Goal: Task Accomplishment & Management: Complete application form

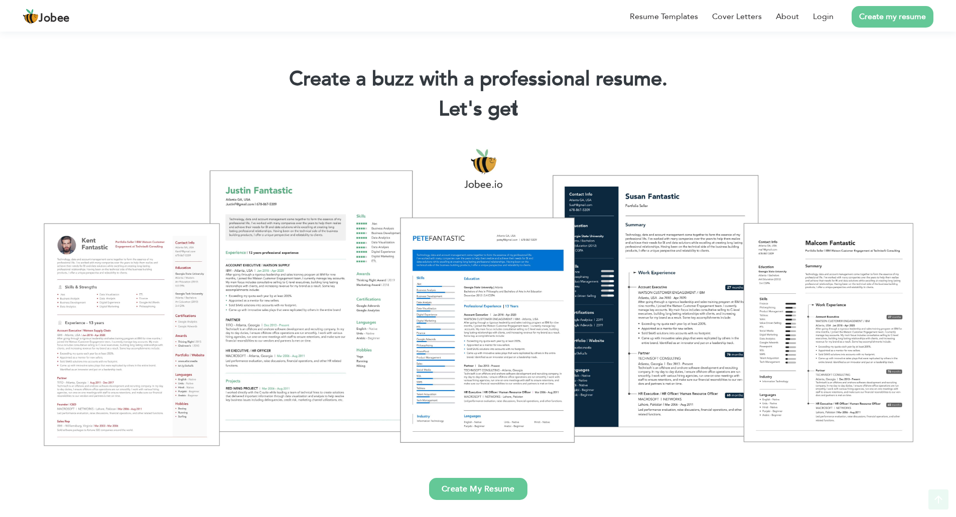
scroll to position [468, 0]
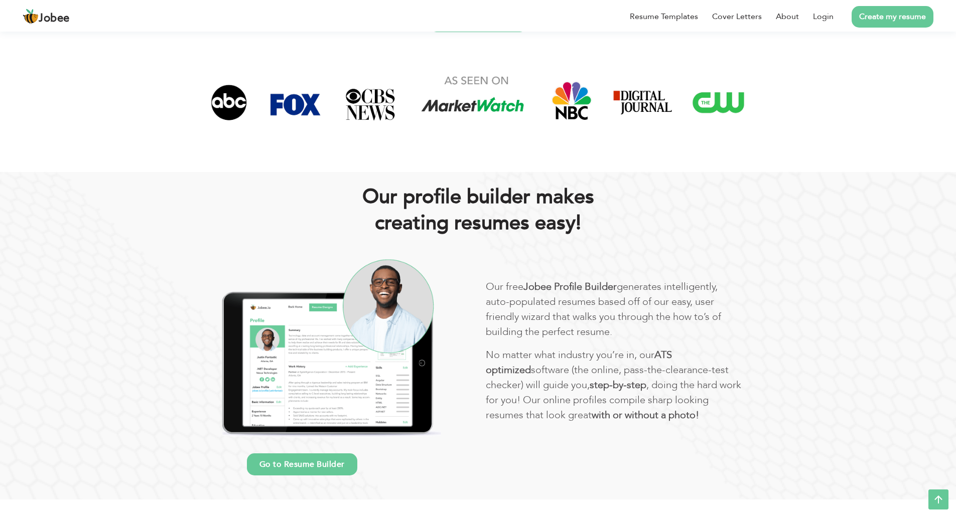
click at [862, 18] on link "Create my resume" at bounding box center [892, 17] width 82 height 22
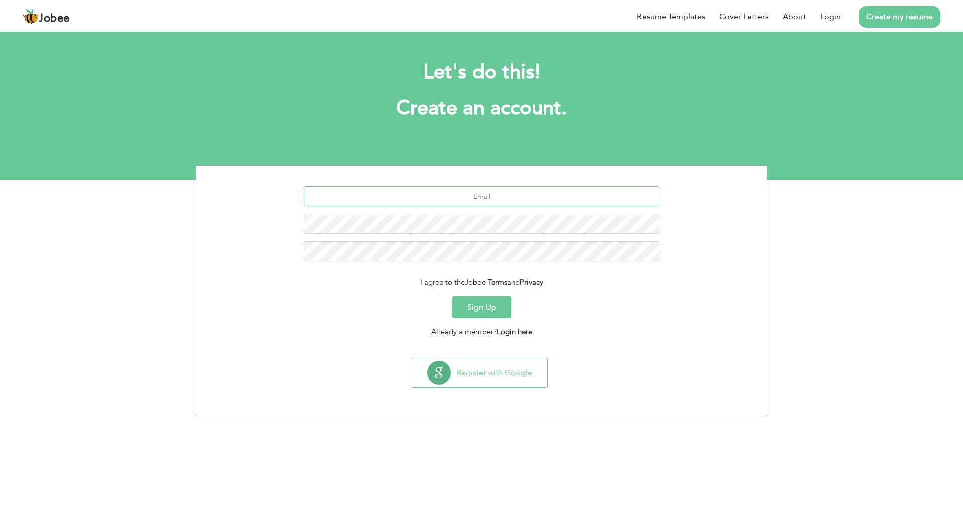
click at [447, 195] on input "text" at bounding box center [482, 196] width 356 height 20
click at [508, 204] on input "text" at bounding box center [482, 196] width 356 height 20
click at [648, 364] on div "Register with Google" at bounding box center [481, 377] width 561 height 38
click at [503, 335] on link "Login here" at bounding box center [515, 332] width 36 height 10
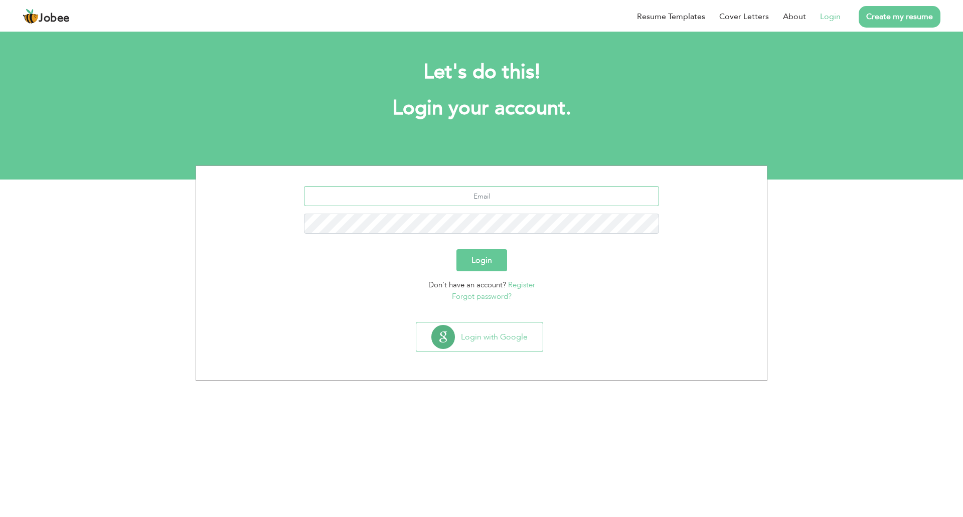
click at [493, 193] on input "text" at bounding box center [482, 196] width 356 height 20
click at [520, 196] on input "kamran.saif@nkutechnologies.com" at bounding box center [482, 196] width 356 height 20
click at [518, 199] on input "kamran.saifullah234@gmai.lcom" at bounding box center [482, 196] width 356 height 20
type input "kamran.saifullah234@gmail.com"
click at [457, 249] on button "Login" at bounding box center [482, 260] width 51 height 22
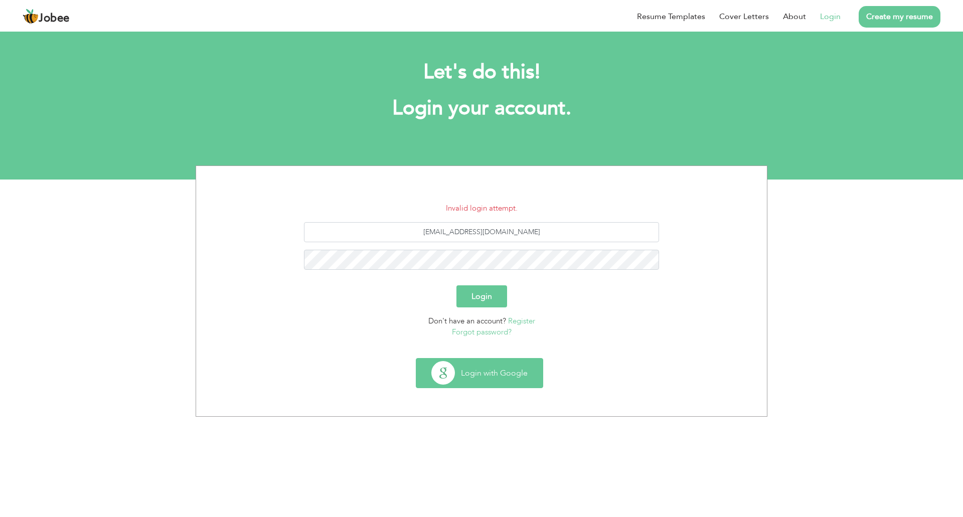
click at [499, 368] on button "Login with Google" at bounding box center [479, 373] width 126 height 29
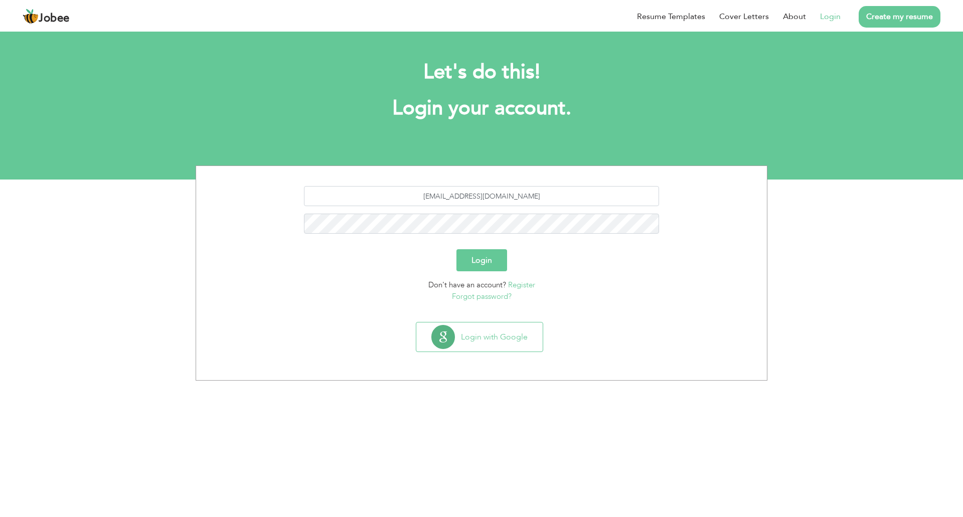
click at [515, 287] on link "Register" at bounding box center [521, 285] width 27 height 10
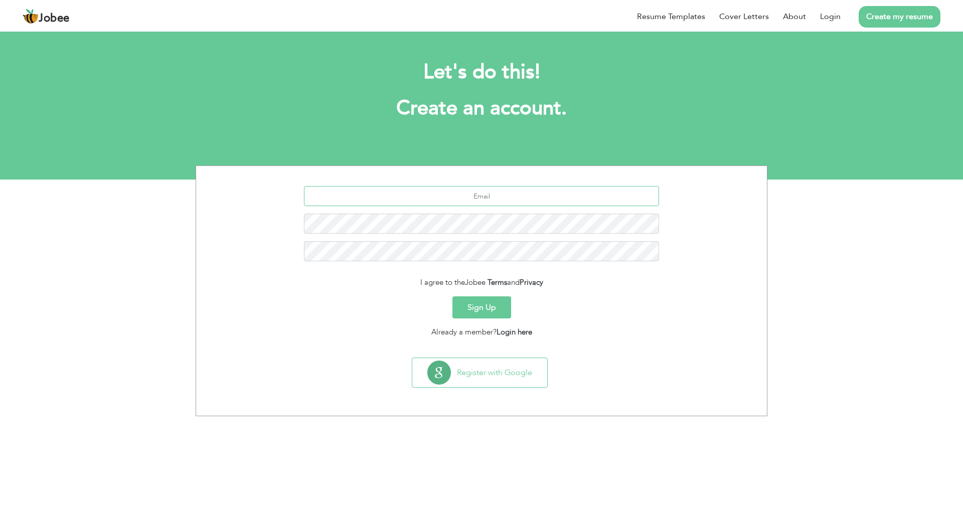
click at [497, 201] on input "text" at bounding box center [482, 196] width 356 height 20
type input "kamran.saifullah234@gmail.com"
click at [487, 315] on button "Sign Up" at bounding box center [482, 308] width 59 height 22
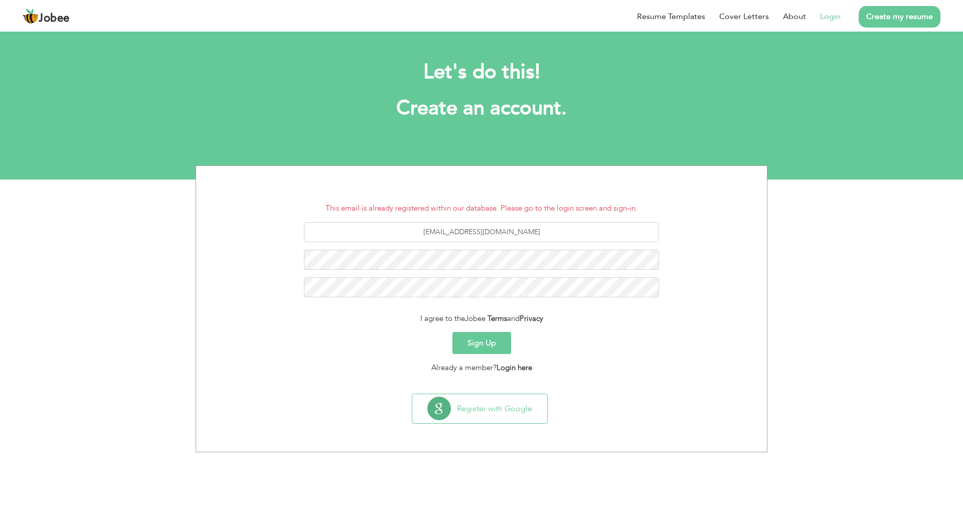
click at [834, 14] on link "Login" at bounding box center [830, 17] width 21 height 12
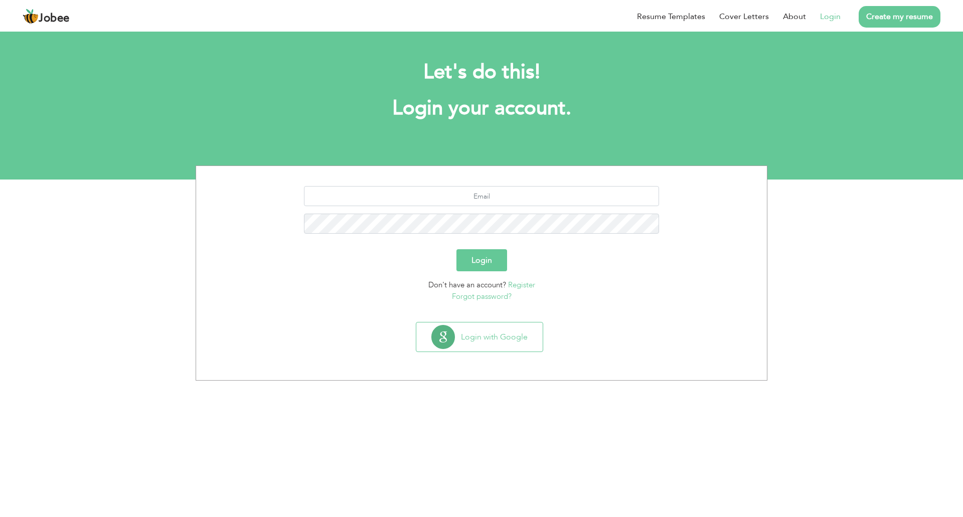
click at [487, 299] on link "Forgot password?" at bounding box center [482, 297] width 60 height 10
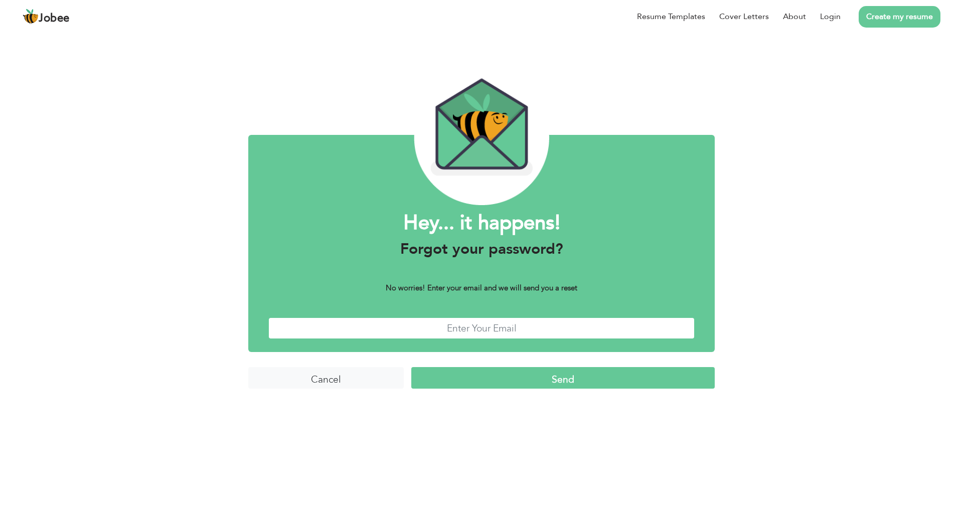
click at [490, 327] on input "text" at bounding box center [481, 329] width 426 height 22
type input "kamran.saifullah234@gmail.com"
click at [584, 388] on input "Send" at bounding box center [563, 378] width 304 height 22
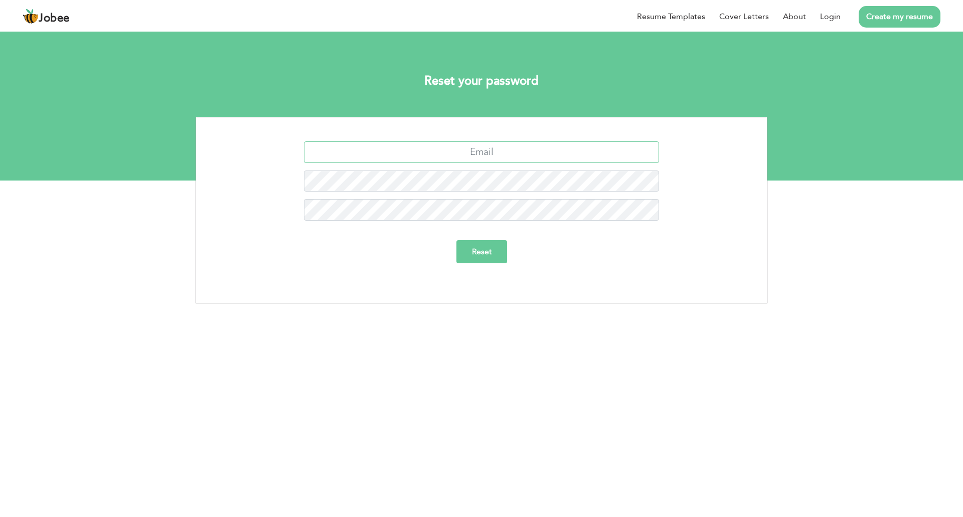
click at [483, 152] on input "text" at bounding box center [482, 152] width 356 height 22
click at [594, 254] on div "Reset" at bounding box center [482, 251] width 371 height 23
click at [496, 151] on input "text" at bounding box center [482, 152] width 356 height 22
type input "kamran.saifullah234@gmail.com"
click at [463, 267] on div "Reset" at bounding box center [482, 255] width 556 height 31
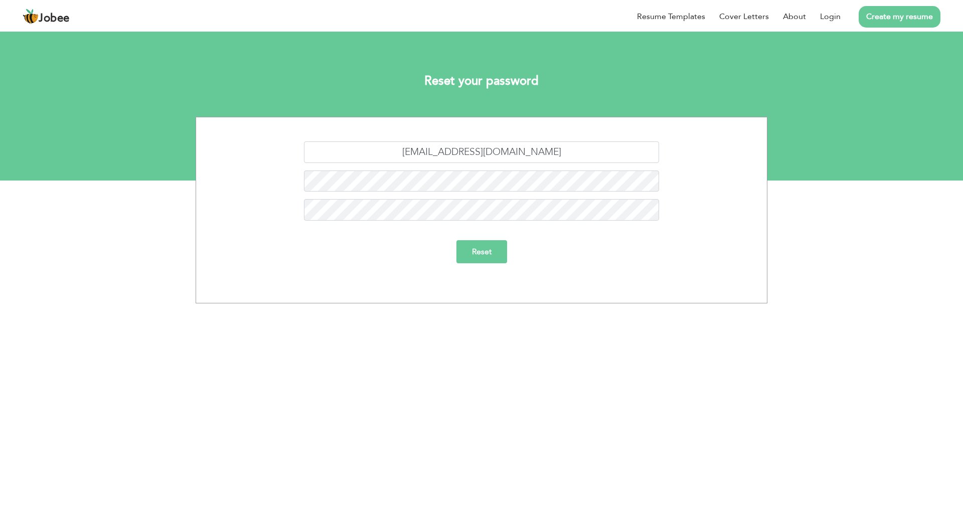
click at [493, 250] on input "Reset" at bounding box center [482, 251] width 51 height 23
click at [487, 267] on input "Reset" at bounding box center [482, 263] width 51 height 23
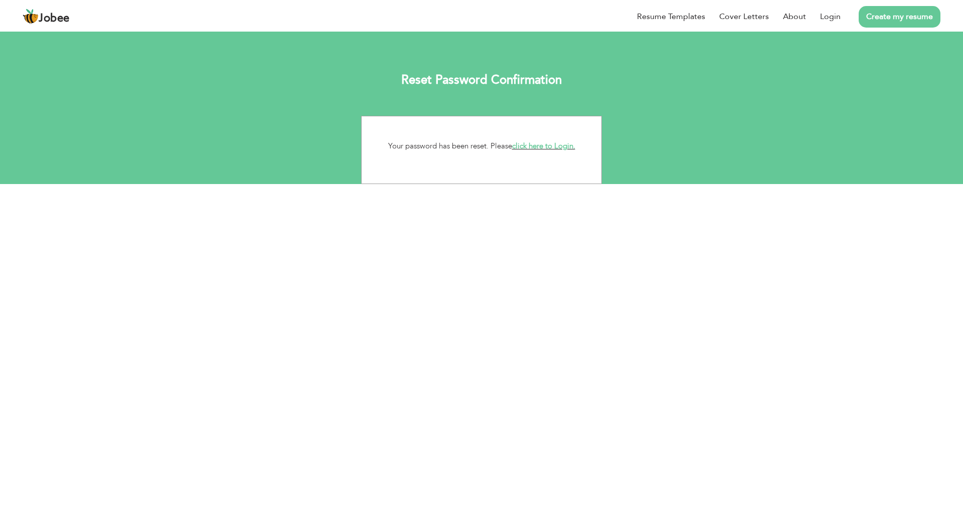
click at [537, 148] on link "click here to Login." at bounding box center [543, 146] width 63 height 10
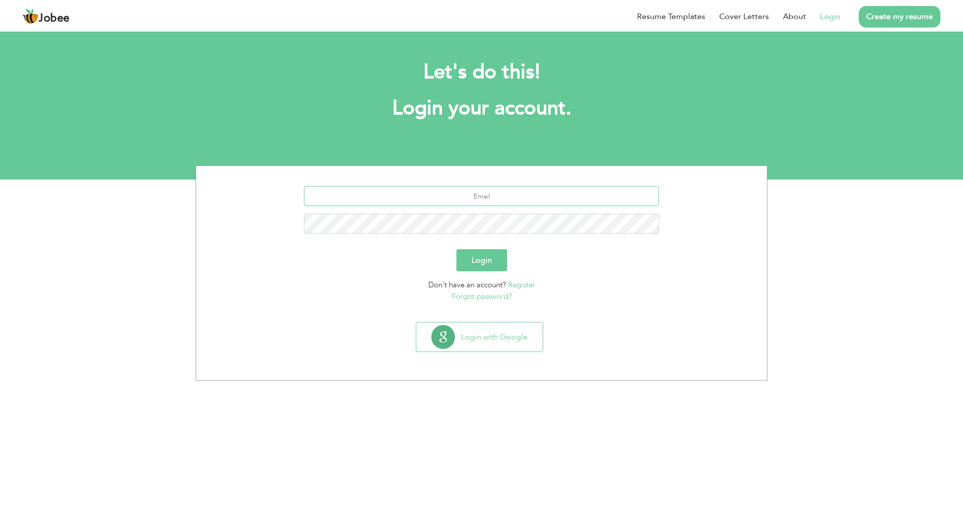
click at [530, 203] on input "text" at bounding box center [482, 196] width 356 height 20
click at [518, 196] on input "kamran.saifullah234@gmai.lcom" at bounding box center [482, 196] width 356 height 20
type input "kamran.saifullah234@gmail.com"
click at [457, 249] on button "Login" at bounding box center [482, 260] width 51 height 22
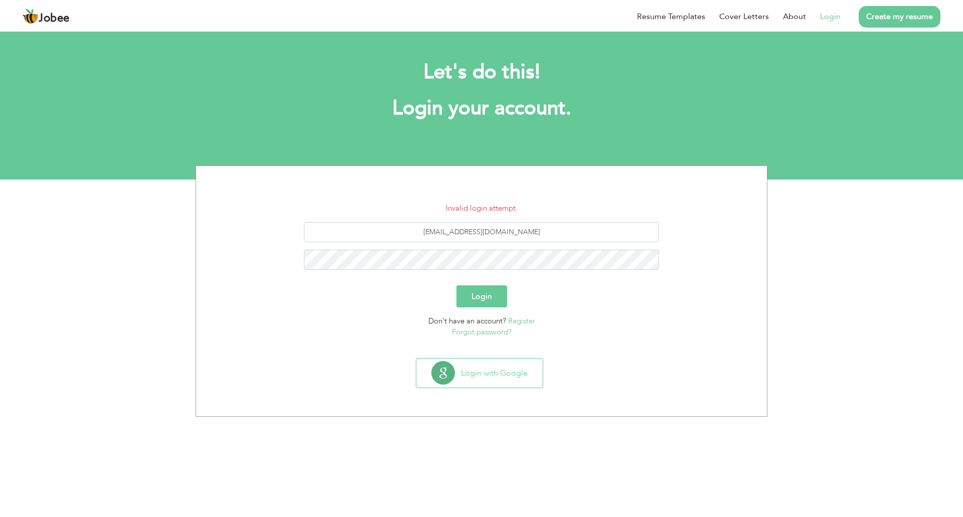
click at [490, 293] on button "Login" at bounding box center [482, 296] width 51 height 22
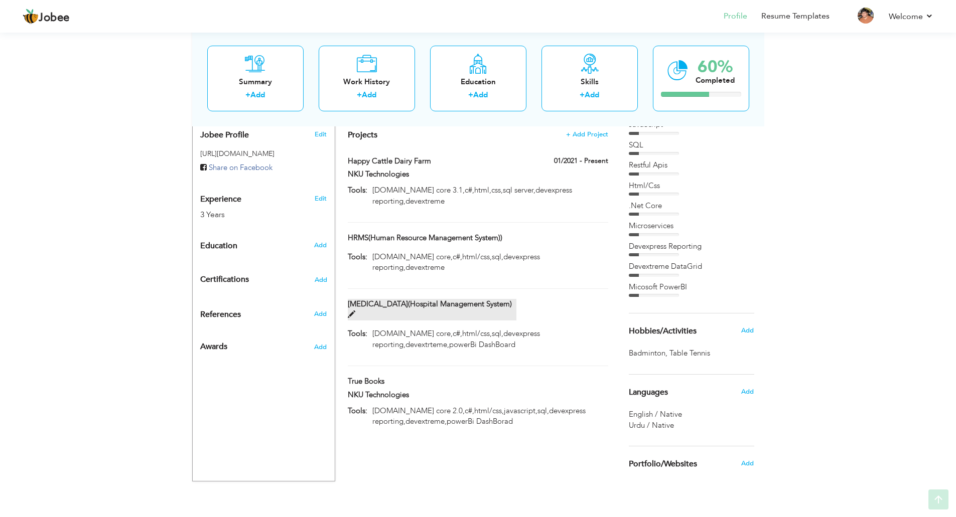
scroll to position [336, 0]
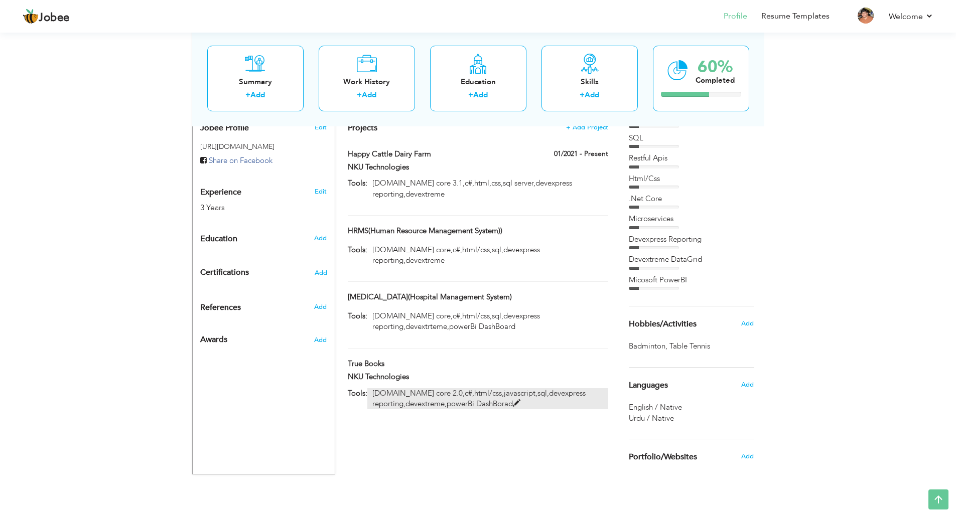
click at [458, 388] on p "[DOMAIN_NAME] core 2.0,c#,html/css,javascript,sql,devexpress reporting,devextre…" at bounding box center [487, 399] width 240 height 22
type input "True Books"
type input "NKU Technologies"
type input "[DOMAIN_NAME] core 2.0,c#,html/css,javascript,sql,devexpress reporting,devextre…"
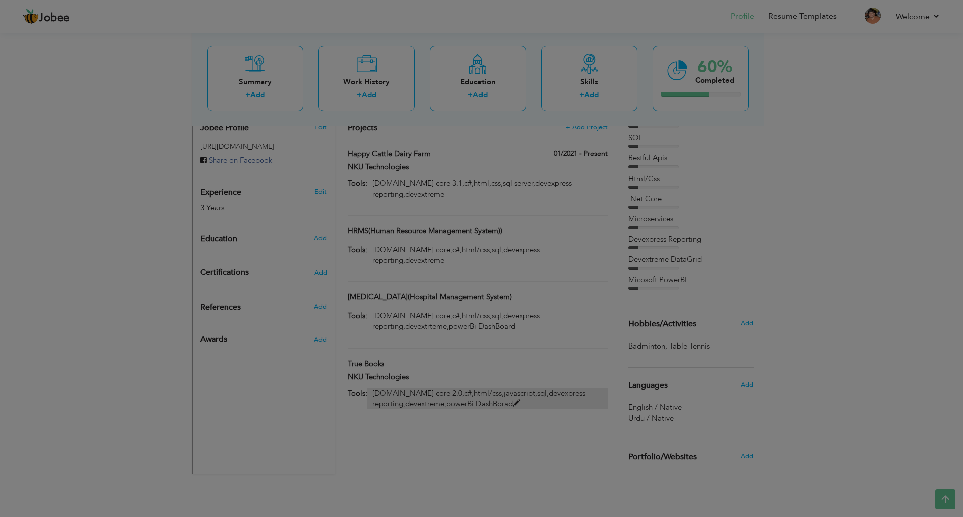
click at [458, 377] on div at bounding box center [481, 258] width 963 height 517
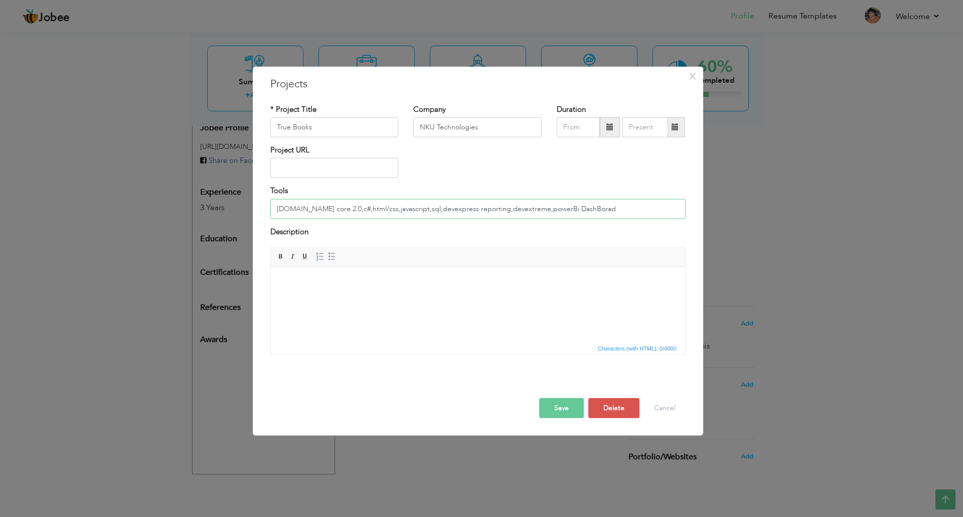
click at [374, 211] on input "[DOMAIN_NAME] core 2.0,c#,html/css,javascript,sql,devexpress reporting,devextre…" at bounding box center [477, 209] width 415 height 20
drag, startPoint x: 694, startPoint y: 78, endPoint x: 685, endPoint y: 85, distance: 11.0
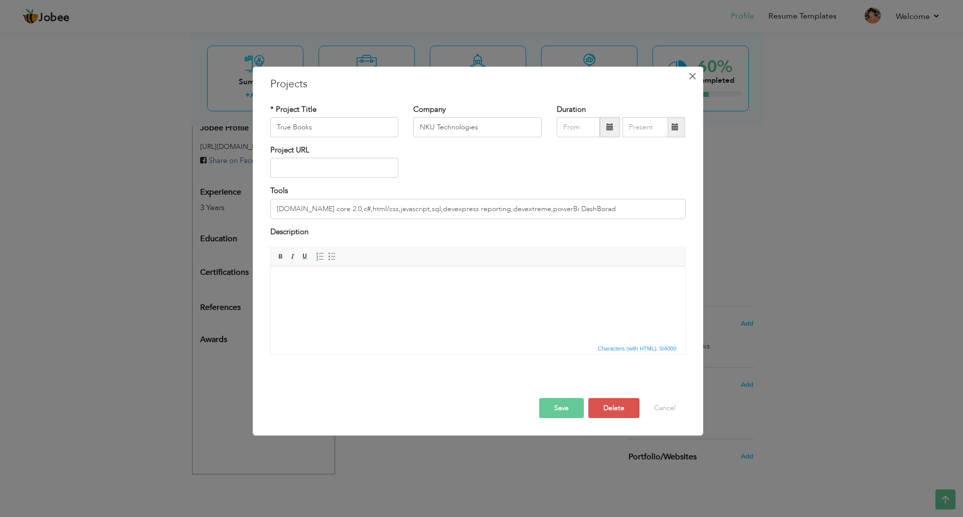
click at [694, 79] on span "×" at bounding box center [692, 76] width 9 height 18
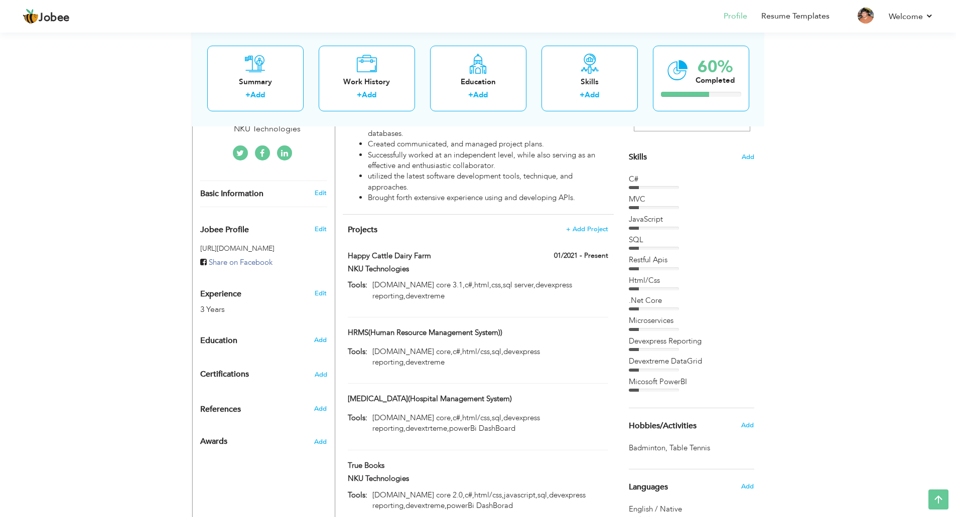
scroll to position [0, 0]
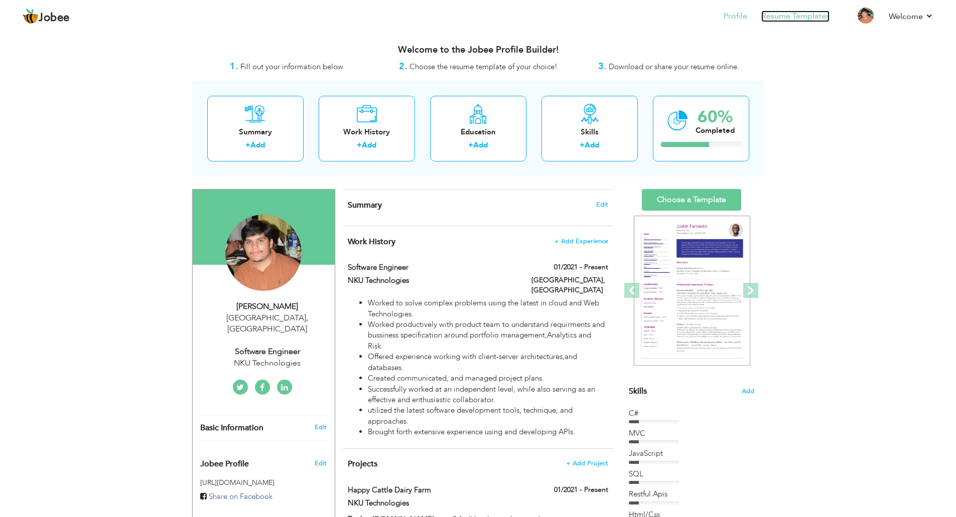
click at [789, 15] on link "Resume Templates" at bounding box center [795, 17] width 68 height 12
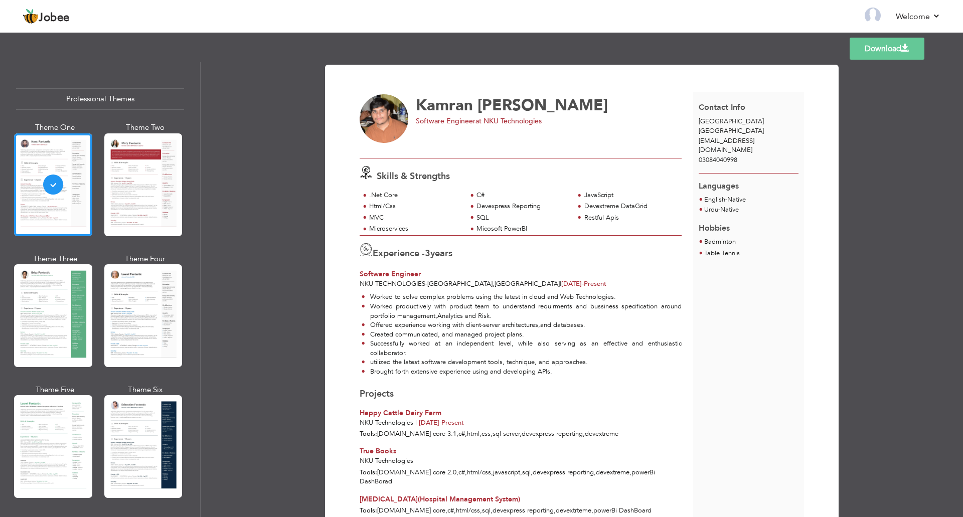
click at [65, 299] on div at bounding box center [53, 315] width 78 height 103
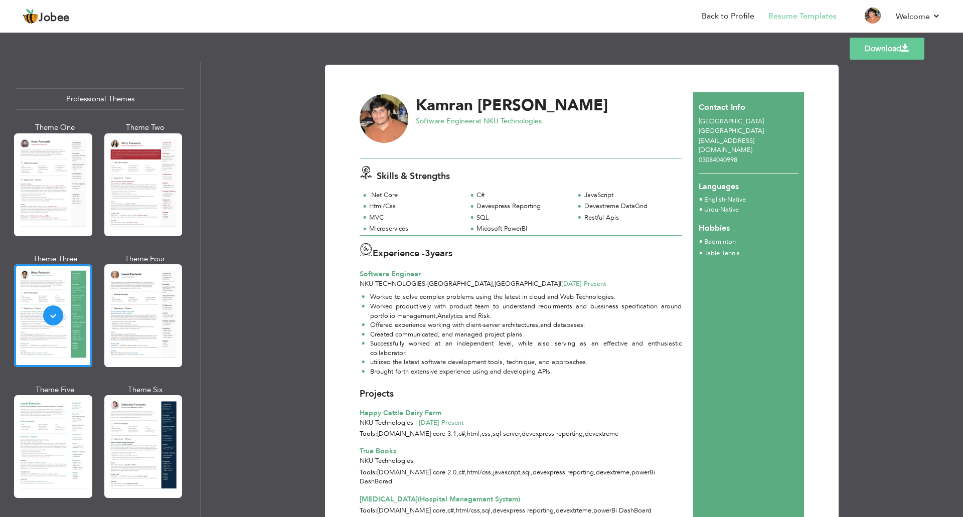
click at [603, 200] on div "JavaScript" at bounding box center [631, 196] width 92 height 10
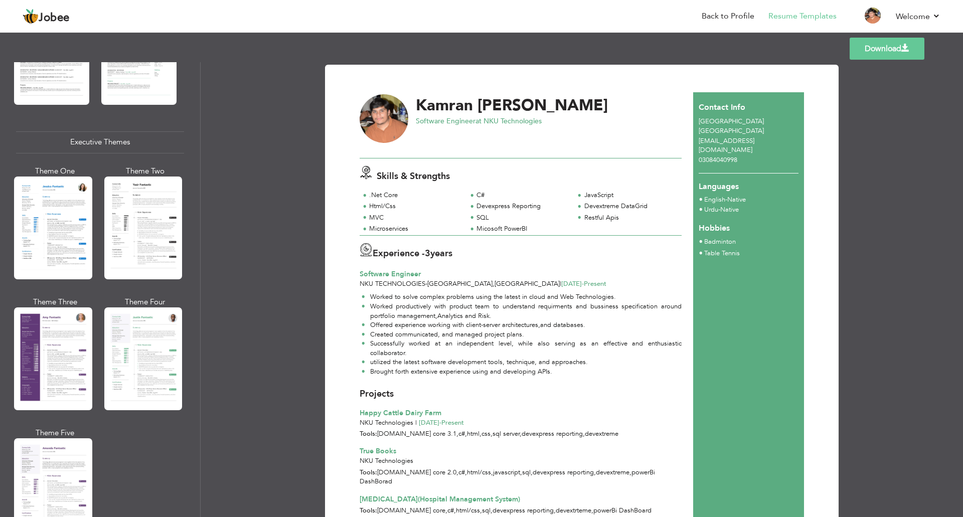
scroll to position [702, 0]
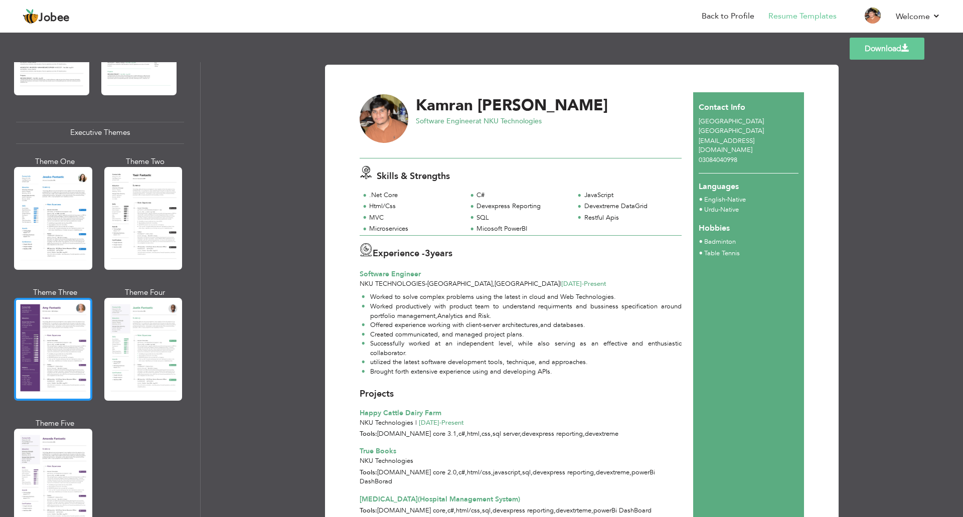
click at [86, 364] on div at bounding box center [53, 349] width 78 height 103
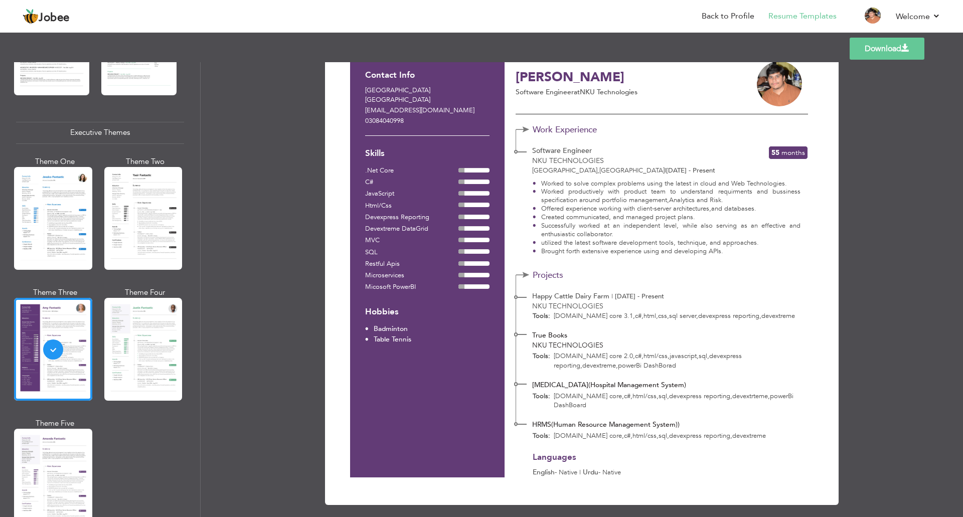
scroll to position [0, 0]
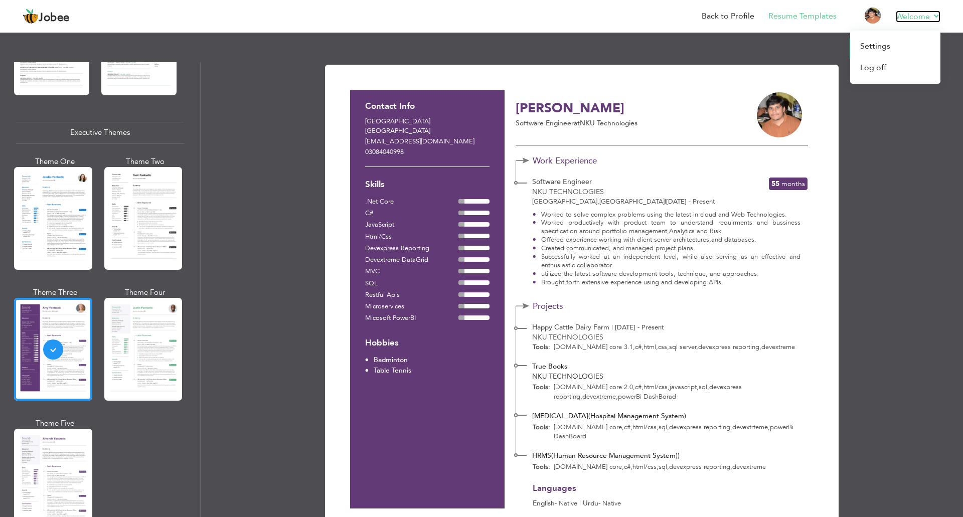
click at [918, 12] on link "Welcome" at bounding box center [918, 17] width 45 height 12
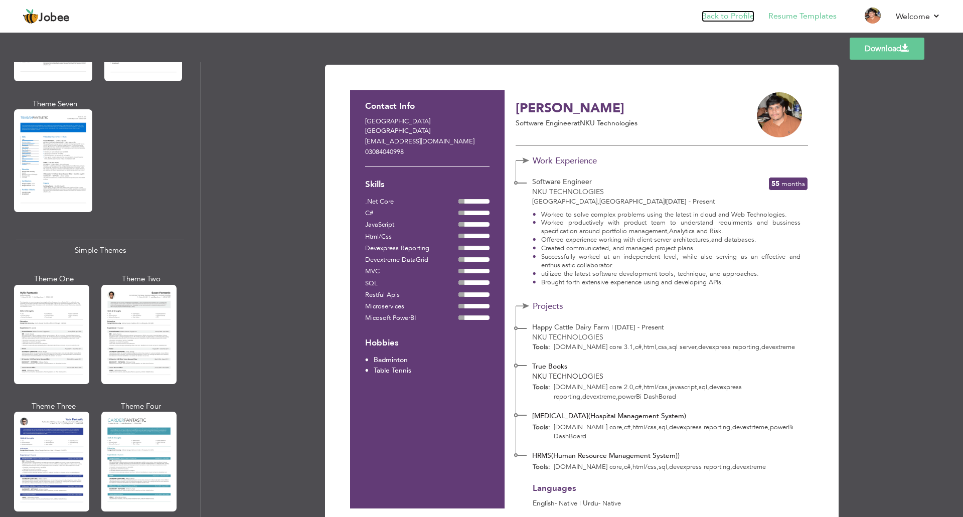
click at [735, 21] on link "Back to Profile" at bounding box center [728, 17] width 53 height 12
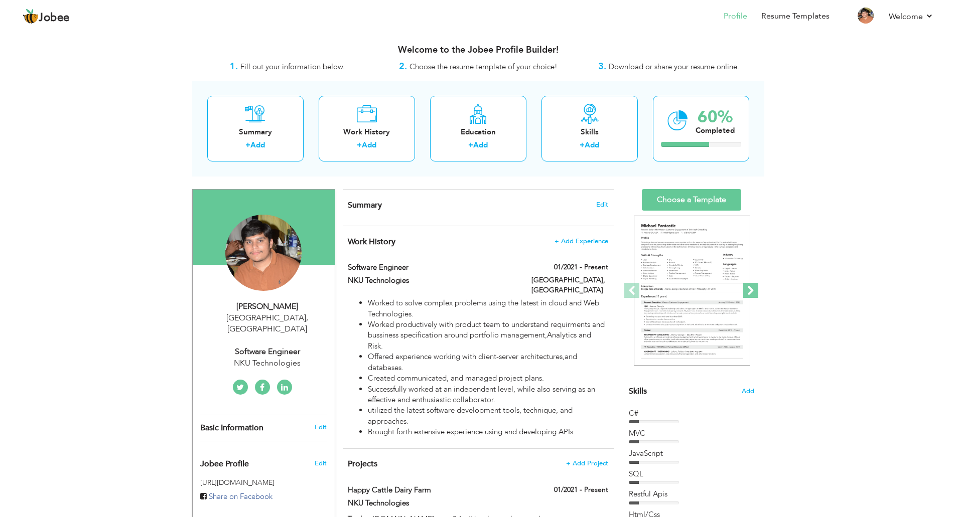
click at [754, 287] on span at bounding box center [750, 290] width 15 height 15
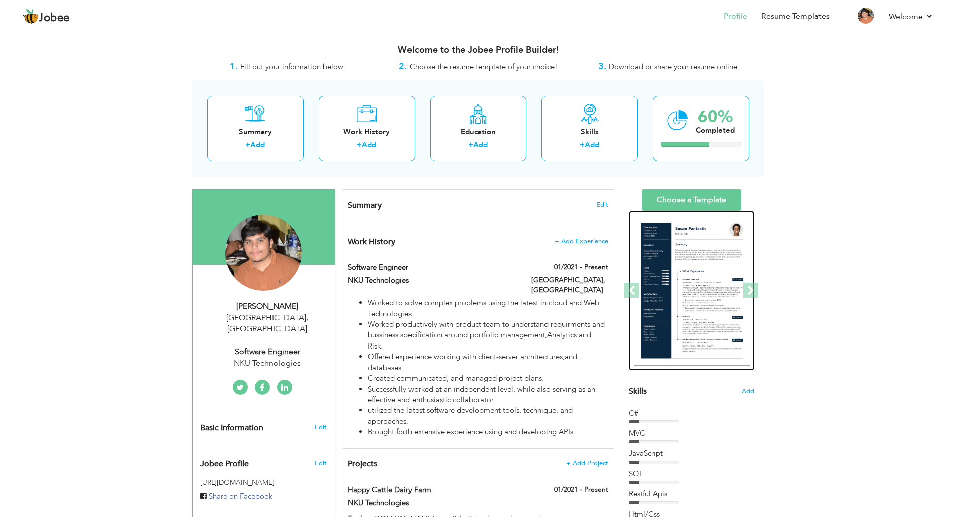
click at [712, 286] on img at bounding box center [692, 291] width 116 height 151
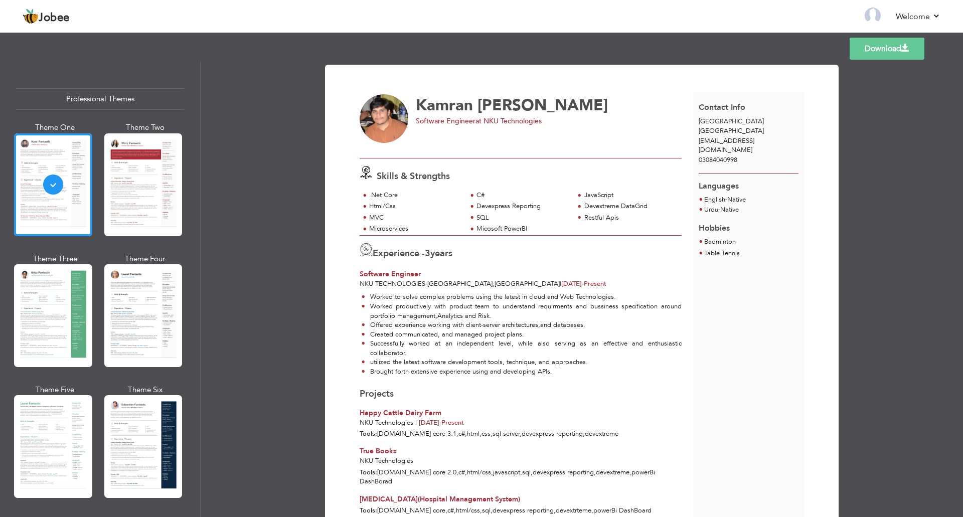
scroll to position [67, 0]
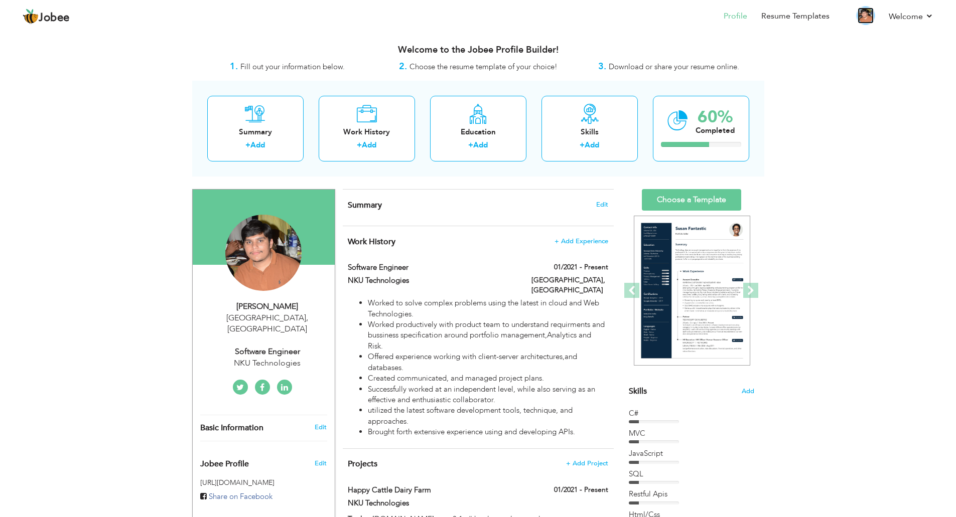
click at [862, 22] on img at bounding box center [865, 16] width 16 height 16
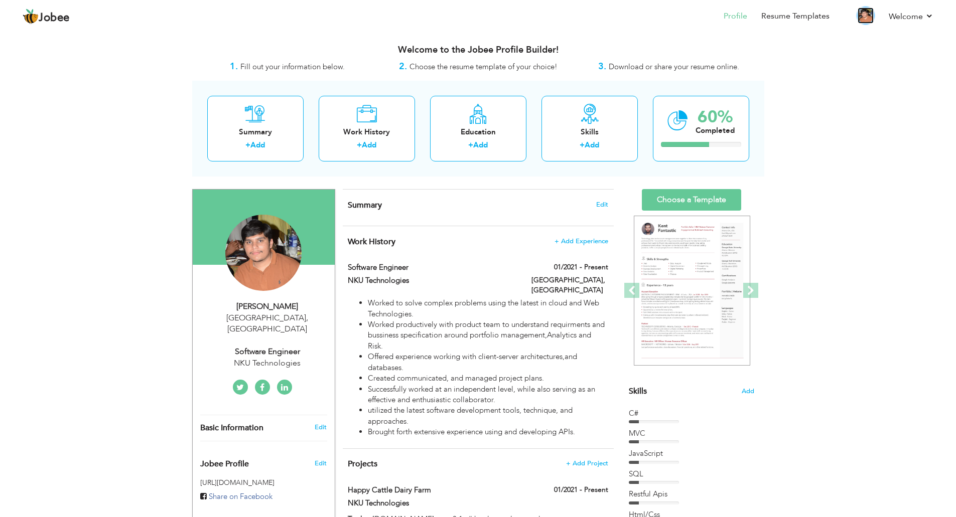
click at [862, 20] on img at bounding box center [865, 16] width 16 height 16
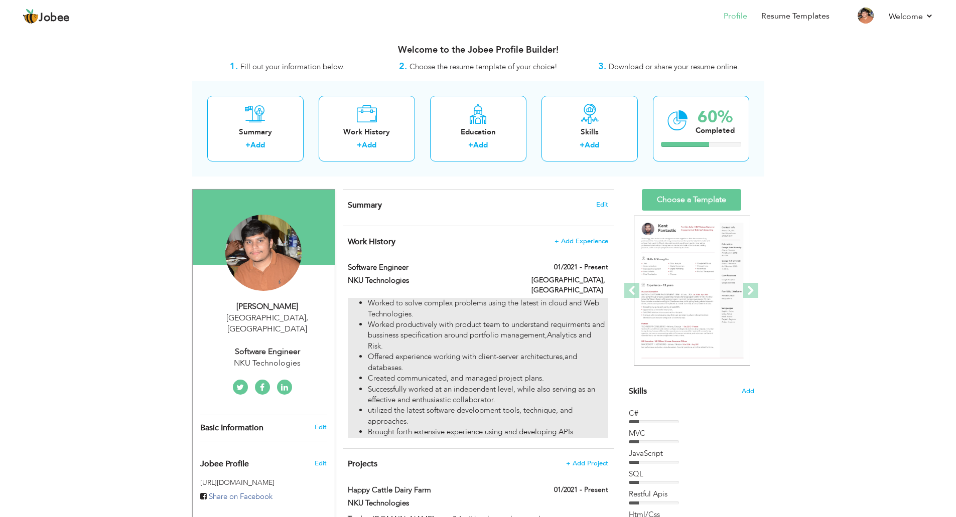
click at [392, 305] on li "Worked to solve complex problems using the latest in cloud and Web Technologies." at bounding box center [488, 309] width 240 height 22
type input "Software Engineer"
type input "NKU Technologies"
type input "01/2021"
type input "[GEOGRAPHIC_DATA]"
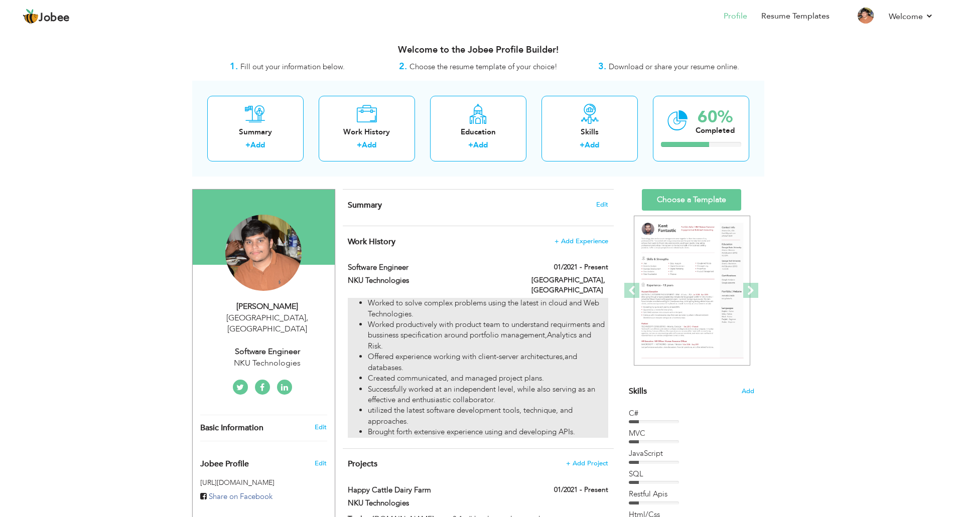
type input "[GEOGRAPHIC_DATA]"
checkbox input "true"
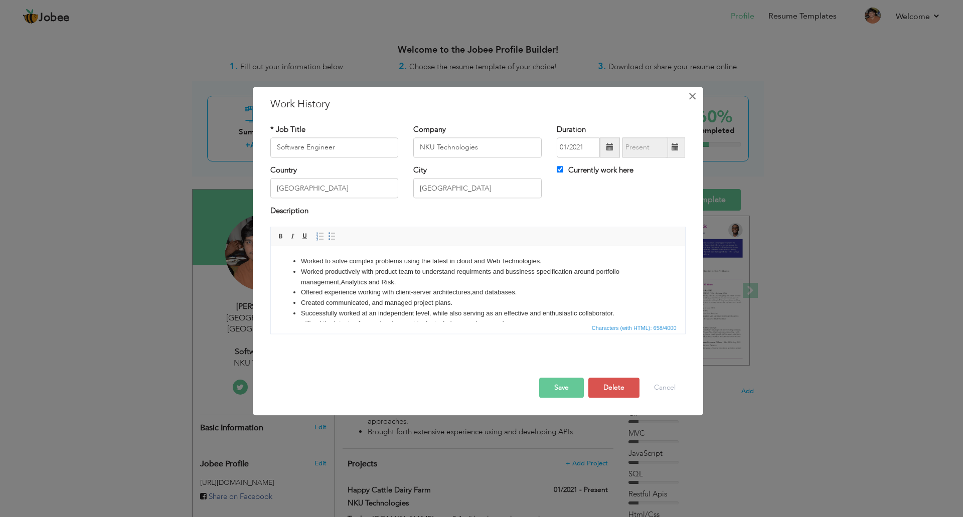
click at [696, 95] on span "×" at bounding box center [692, 96] width 9 height 18
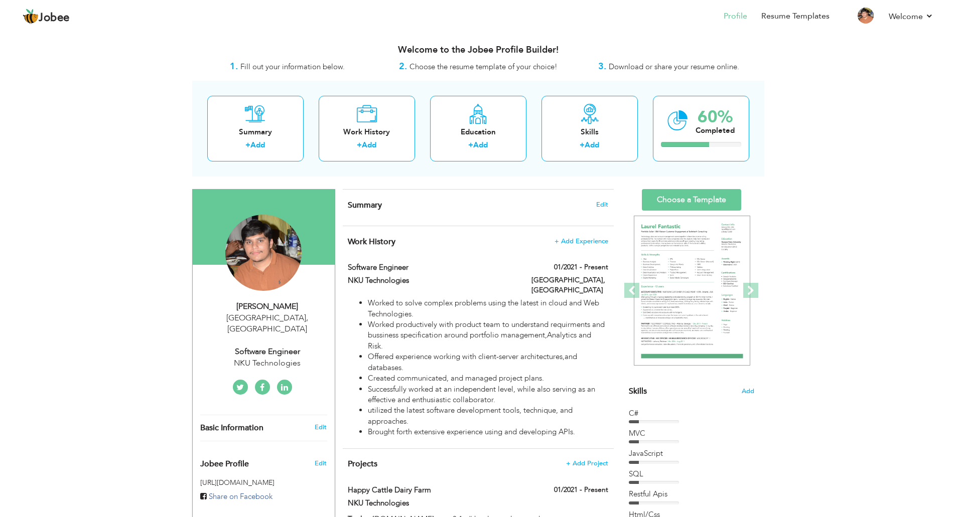
scroll to position [234, 0]
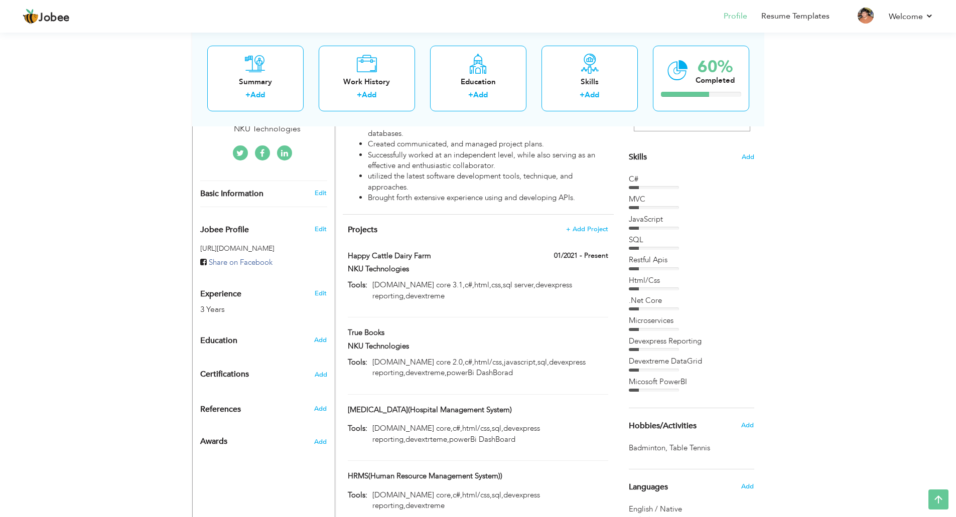
click at [525, 251] on div "01/2021 - Present" at bounding box center [570, 257] width 92 height 13
type input "Happy Cattle Dairy Farm"
type input "NKU Technologies"
type input "[DOMAIN_NAME] core 3.1,c#,html,css,sql server,devexpress reporting,devextreme"
type input "01/2021"
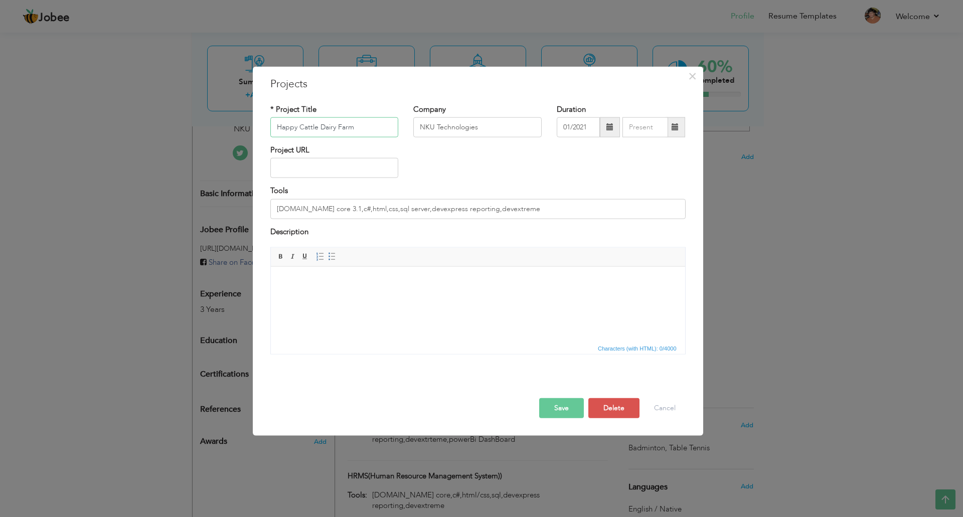
click at [384, 128] on input "Happy Cattle Dairy Farm" at bounding box center [334, 127] width 128 height 20
click at [692, 75] on span "×" at bounding box center [692, 76] width 9 height 18
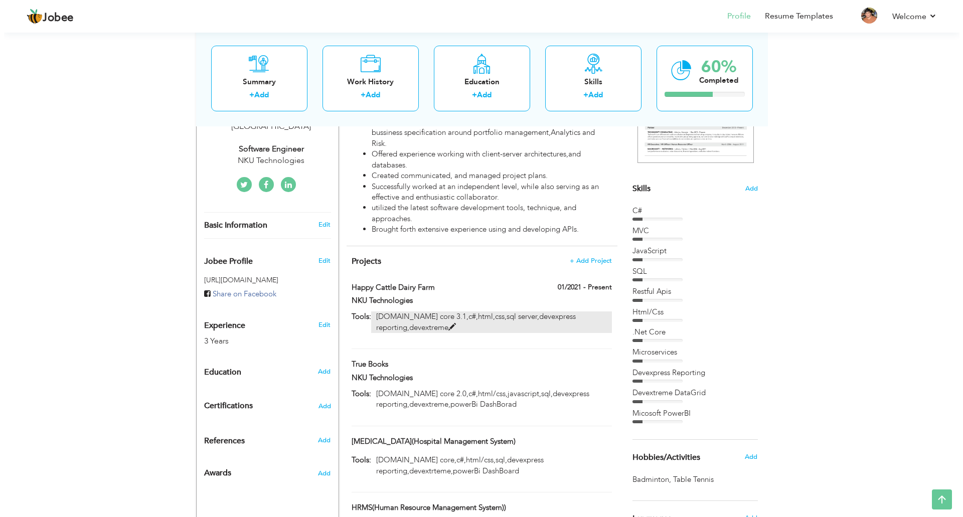
scroll to position [0, 0]
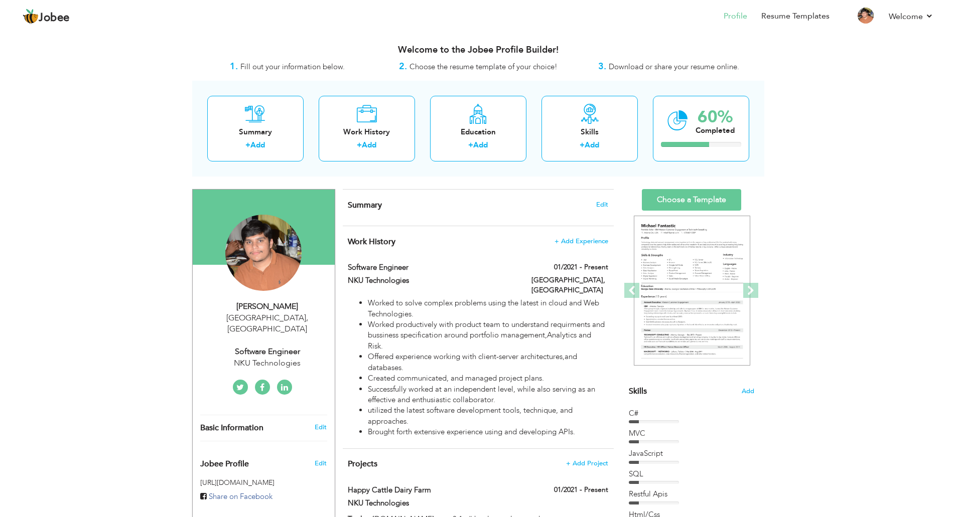
click at [587, 460] on span "+ Add Project" at bounding box center [586, 463] width 43 height 7
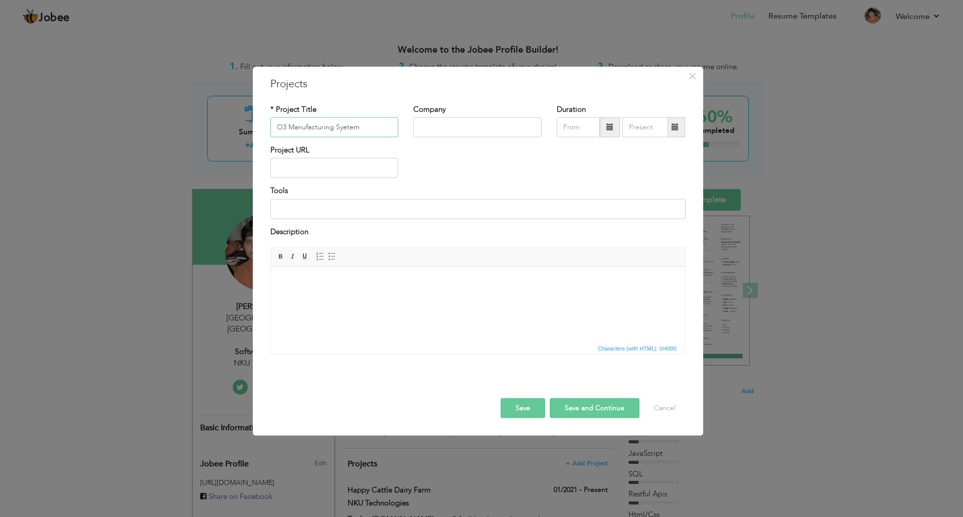
type input "O3 Manufacturing Syetem"
click at [456, 130] on input "text" at bounding box center [477, 127] width 128 height 20
type input "NKU Technologies"
click at [305, 200] on input at bounding box center [477, 209] width 415 height 20
paste input "[DOMAIN_NAME] core 6, microservices, rest Api, sql server, Angular (13,14), ang…"
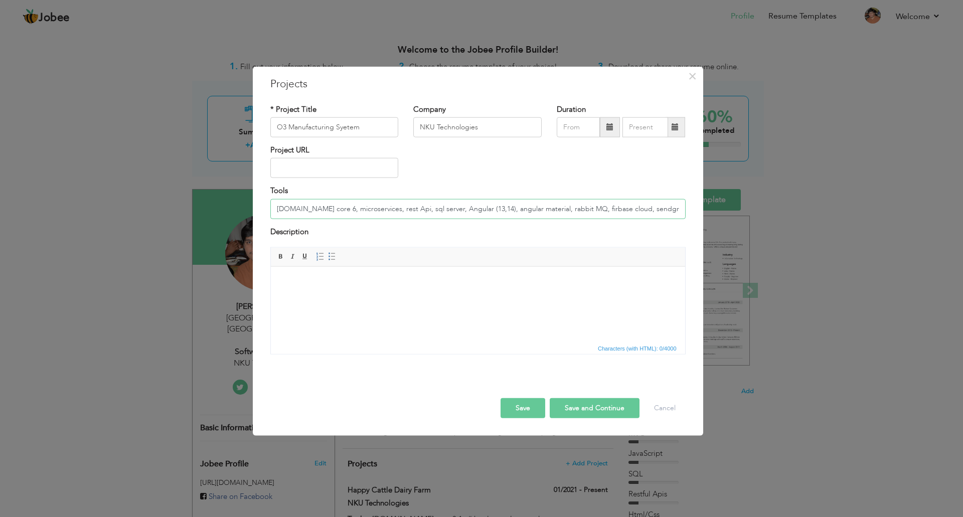
scroll to position [0, 3]
type input "[DOMAIN_NAME] core 6, microservices, rest Api, sql server, Angular (13,14), ang…"
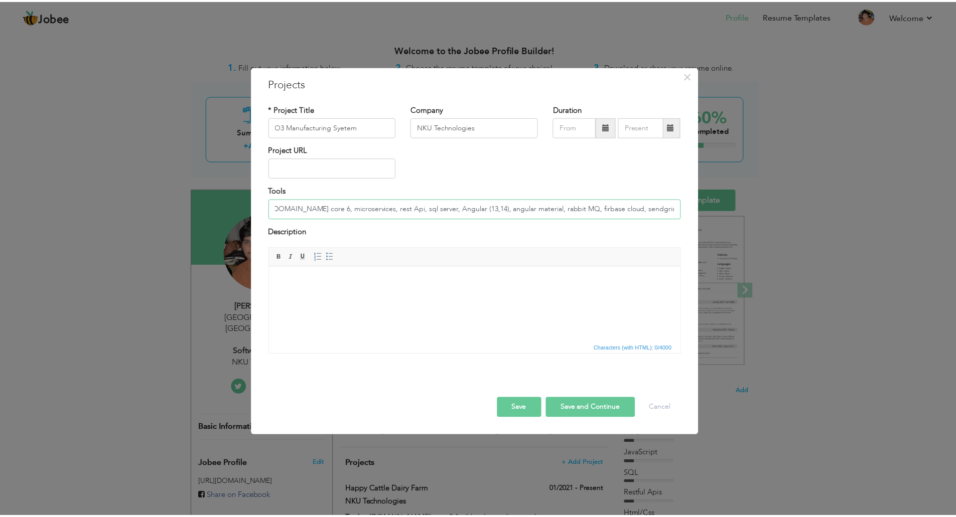
scroll to position [0, 0]
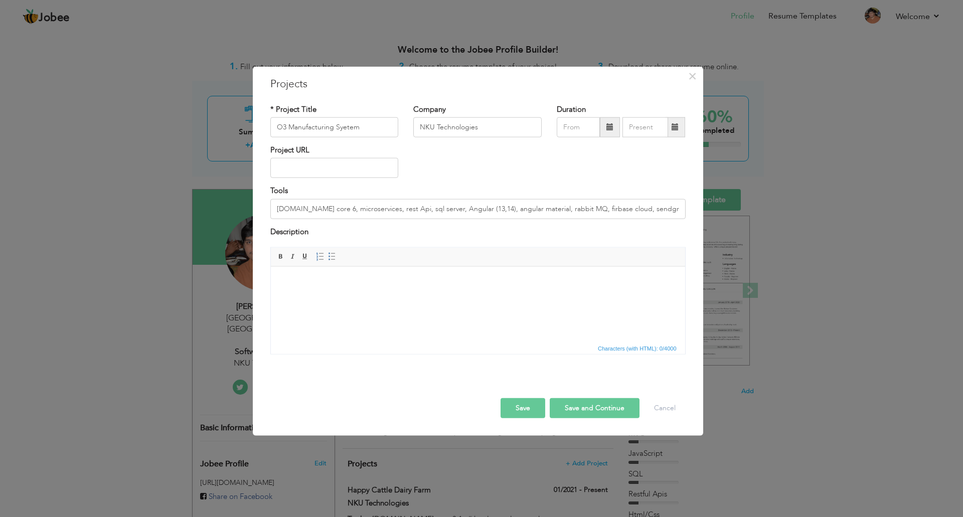
click at [440, 297] on html at bounding box center [477, 281] width 414 height 31
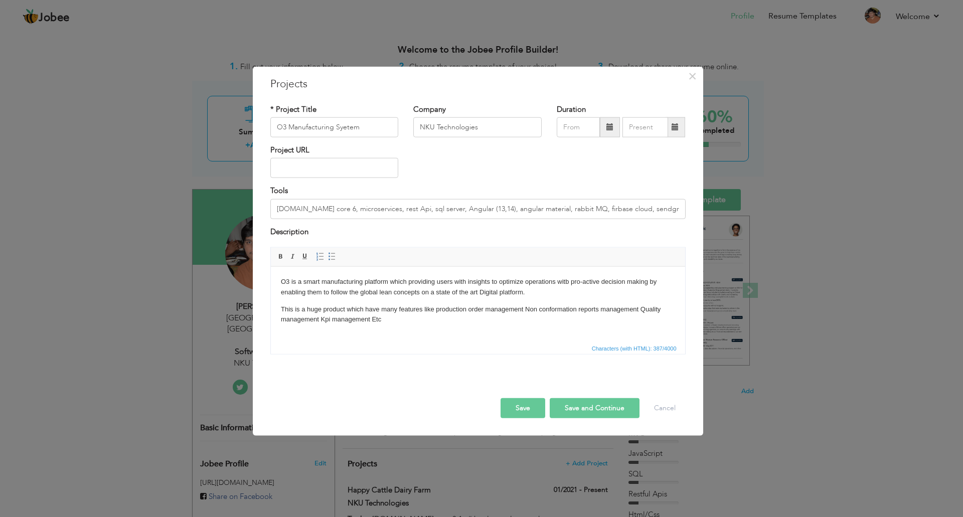
click at [534, 412] on button "Save" at bounding box center [523, 408] width 45 height 20
click at [569, 413] on button "Save and Continue" at bounding box center [595, 408] width 90 height 20
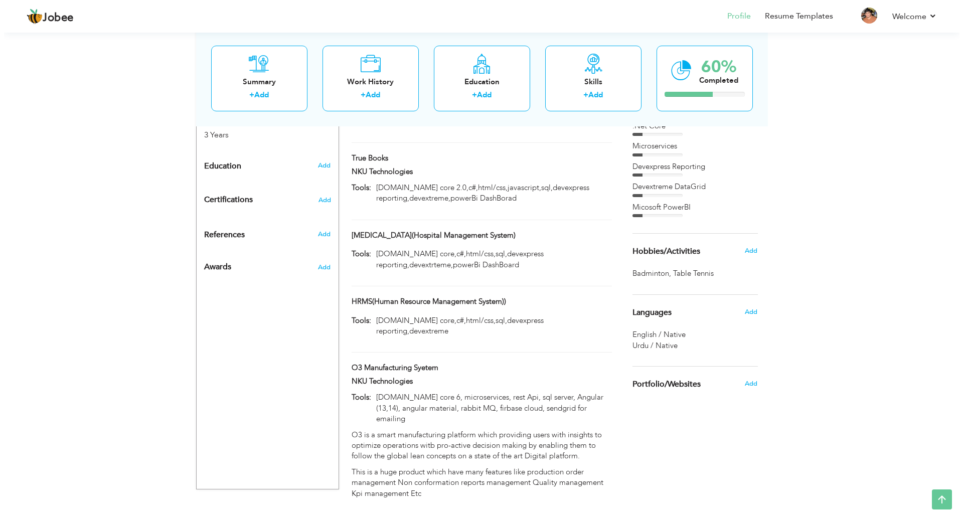
scroll to position [175, 0]
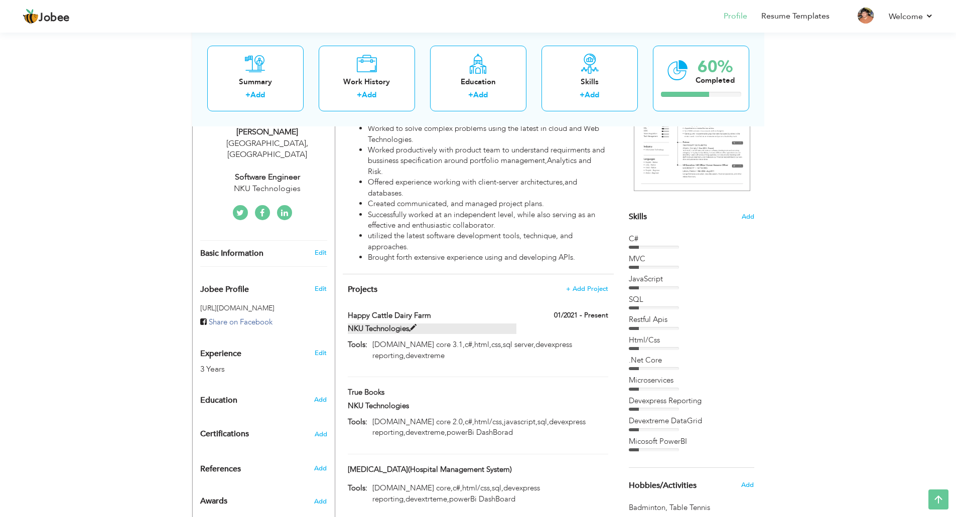
click at [484, 325] on label "NKU Technologies" at bounding box center [432, 329] width 169 height 11
type input "Happy Cattle Dairy Farm"
type input "NKU Technologies"
type input "[DOMAIN_NAME] core 3.1,c#,html,css,sql server,devexpress reporting,devextreme"
type input "01/2021"
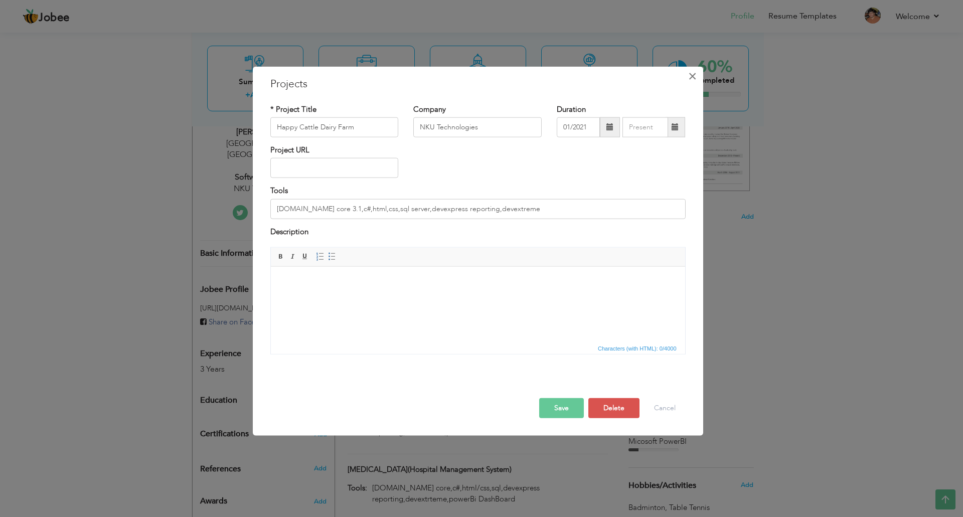
click at [693, 78] on span "×" at bounding box center [692, 76] width 9 height 18
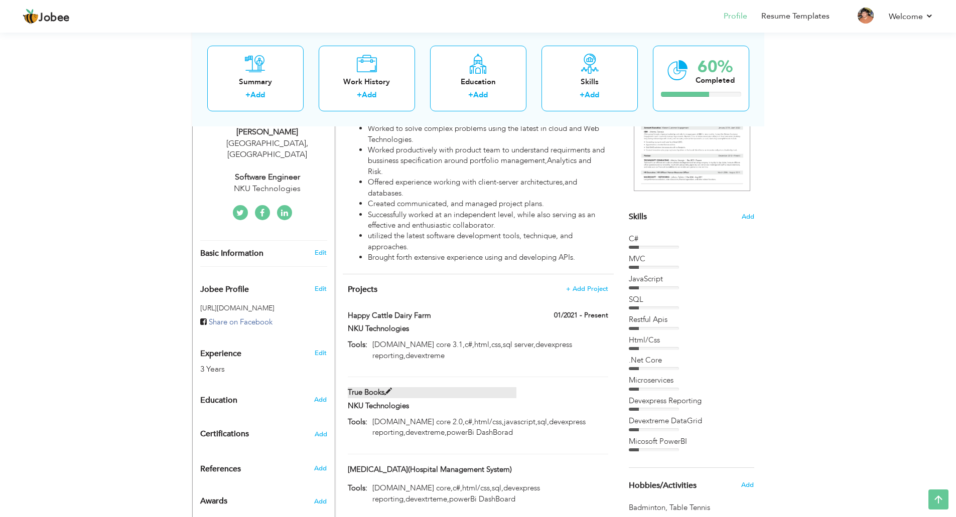
click at [486, 387] on label "True Books" at bounding box center [432, 392] width 169 height 11
type input "True Books"
type input "Asp.net core 2.0,c#,html/css,javascript,sql,devexpress reporting,devextreme,pow…"
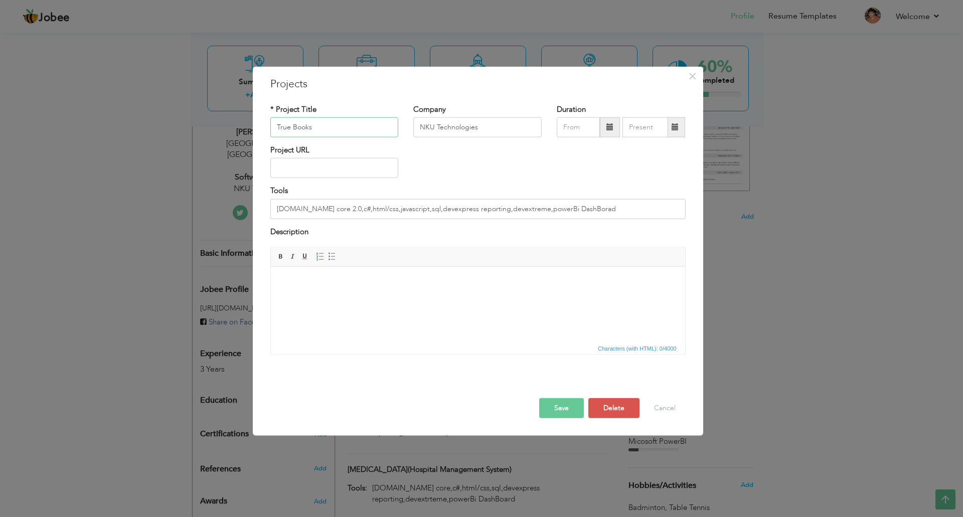
click at [292, 132] on input "True Books" at bounding box center [334, 127] width 128 height 20
type input "TrueBooks"
drag, startPoint x: 405, startPoint y: 343, endPoint x: 134, endPoint y: 74, distance: 381.4
click at [405, 343] on span "Characters (with HTML): 0/4000" at bounding box center [478, 348] width 414 height 12
click at [328, 279] on body at bounding box center [477, 281] width 394 height 11
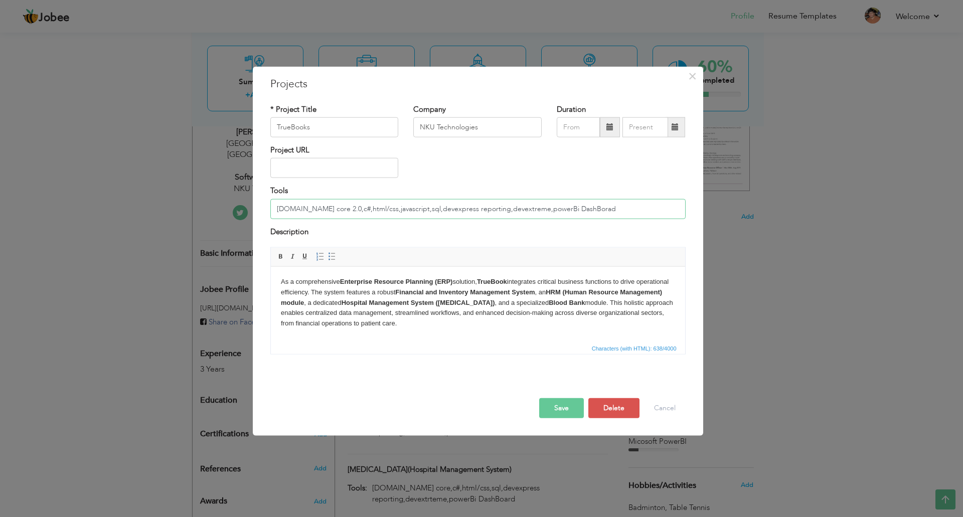
click at [399, 210] on input "Asp.net core 2.0,c#,html/css,javascript,sql,devexpress reporting,devextreme,pow…" at bounding box center [477, 209] width 415 height 20
paste input "6, microservices, rest Api, sql server, Angular (13,14), angular material, rabb…"
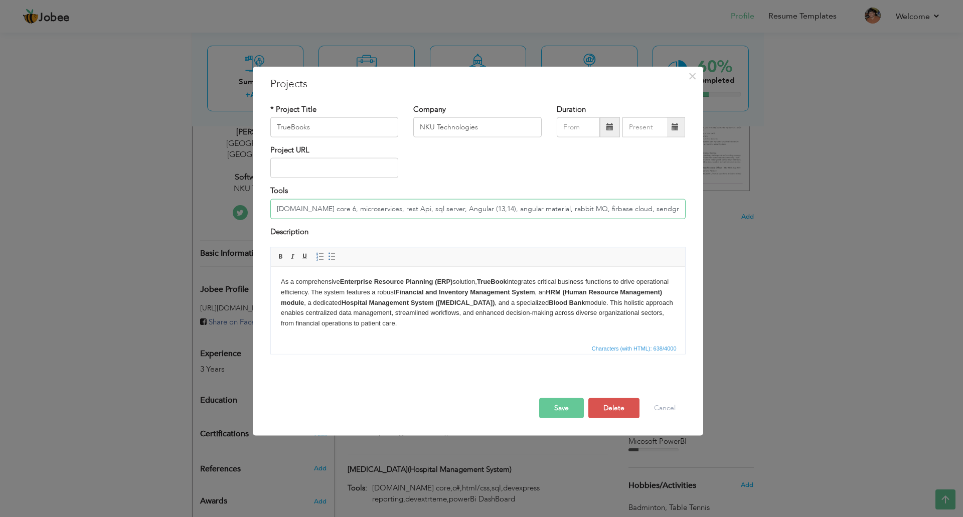
scroll to position [0, 3]
click at [318, 214] on input "[DOMAIN_NAME] core 6, microservices, rest Api, sql server, Angular (13,14), ang…" at bounding box center [477, 209] width 415 height 20
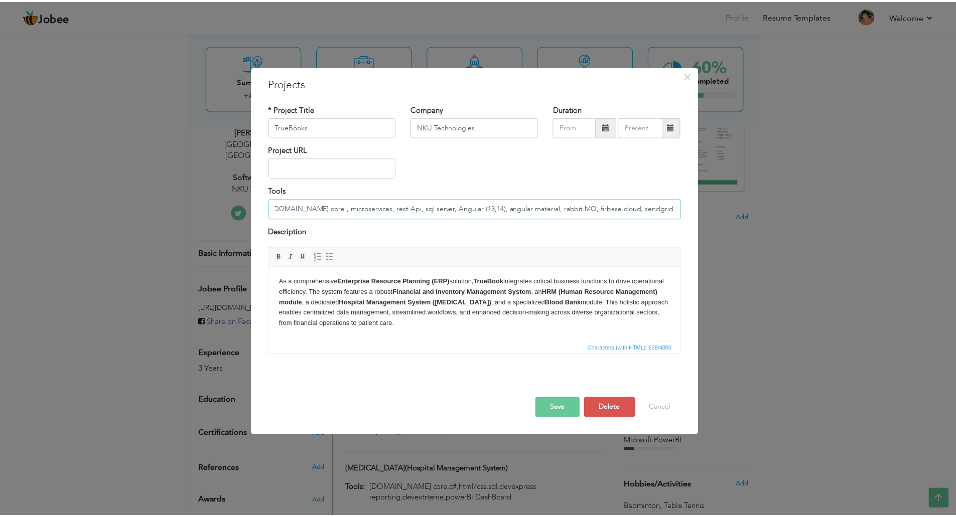
scroll to position [0, 0]
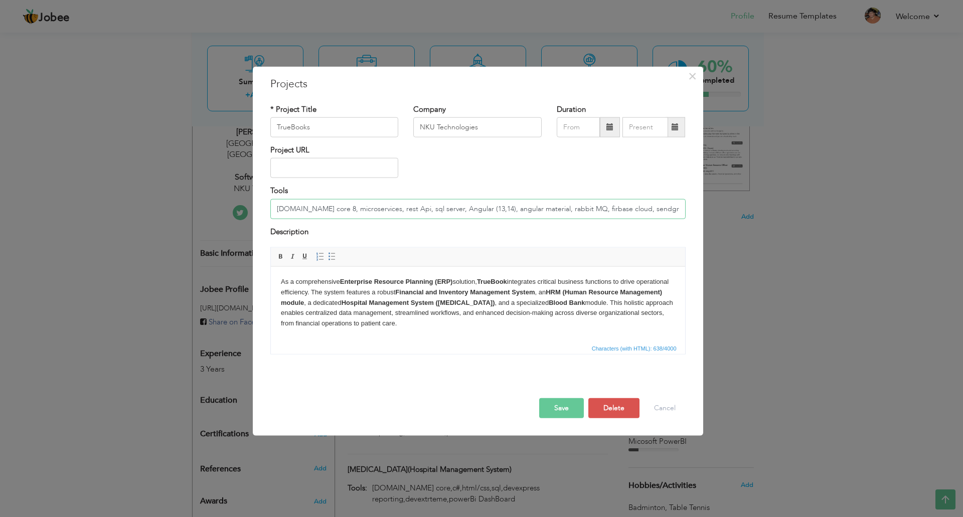
click at [477, 211] on input "Asp.net core 8, microservices, rest Api, sql server, Angular (13,14), angular m…" at bounding box center [477, 209] width 415 height 20
type input "[DOMAIN_NAME] core 8, microservices, rest Api, sql server, Angular, angular mat…"
click at [565, 408] on button "Save" at bounding box center [561, 408] width 45 height 20
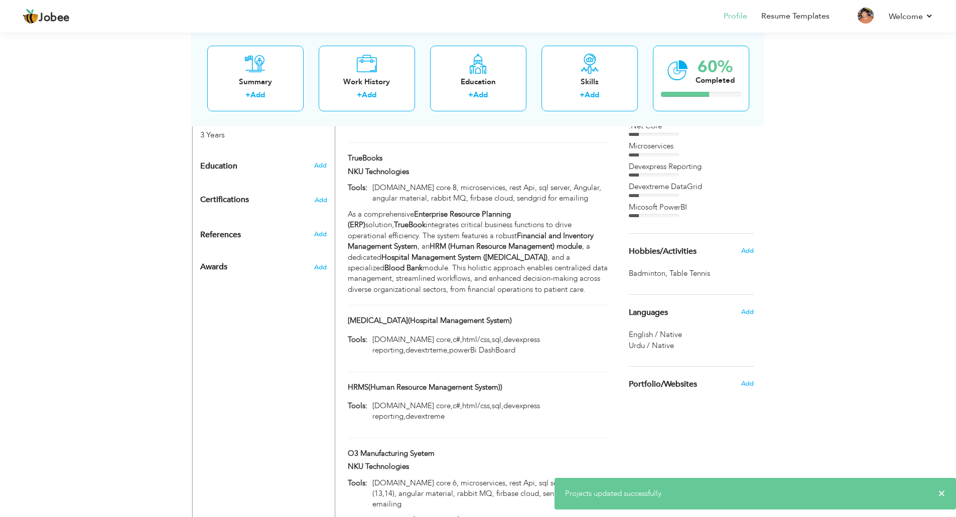
scroll to position [175, 0]
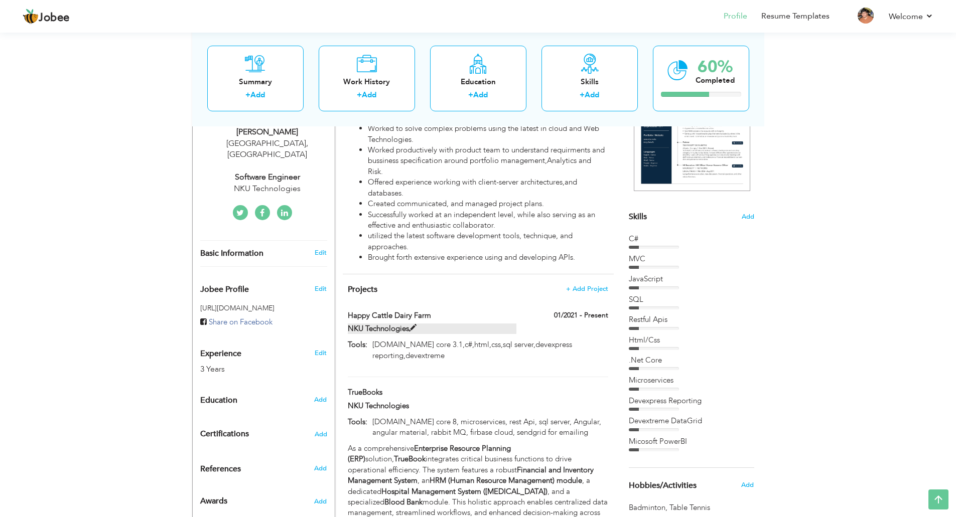
click at [467, 324] on label "NKU Technologies" at bounding box center [432, 329] width 169 height 11
type input "Happy Cattle Dairy Farm"
type input "[DOMAIN_NAME] core 3.1,c#,html,css,sql server,devexpress reporting,devextreme"
type input "01/2021"
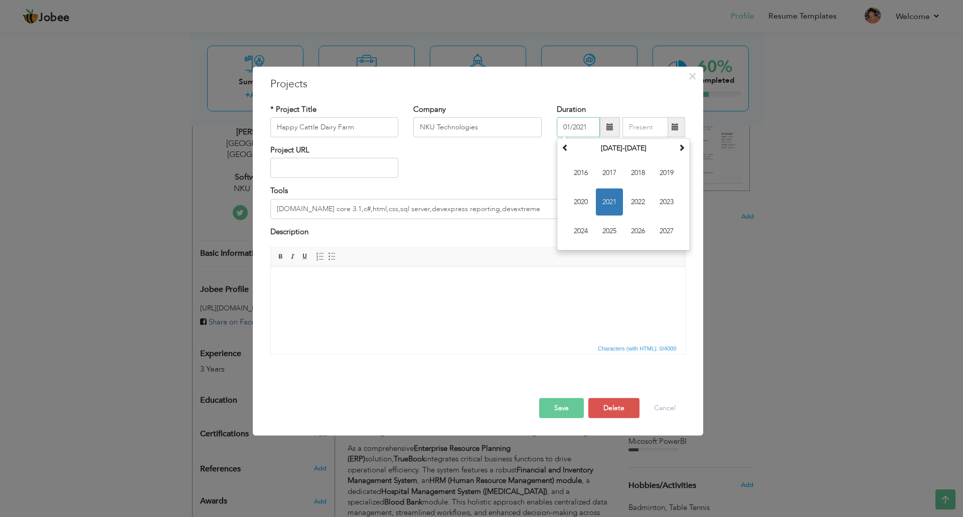
click at [584, 127] on input "01/2021" at bounding box center [578, 127] width 43 height 20
click at [583, 127] on input "01/2021" at bounding box center [578, 127] width 43 height 20
click at [564, 412] on button "Save" at bounding box center [561, 408] width 45 height 20
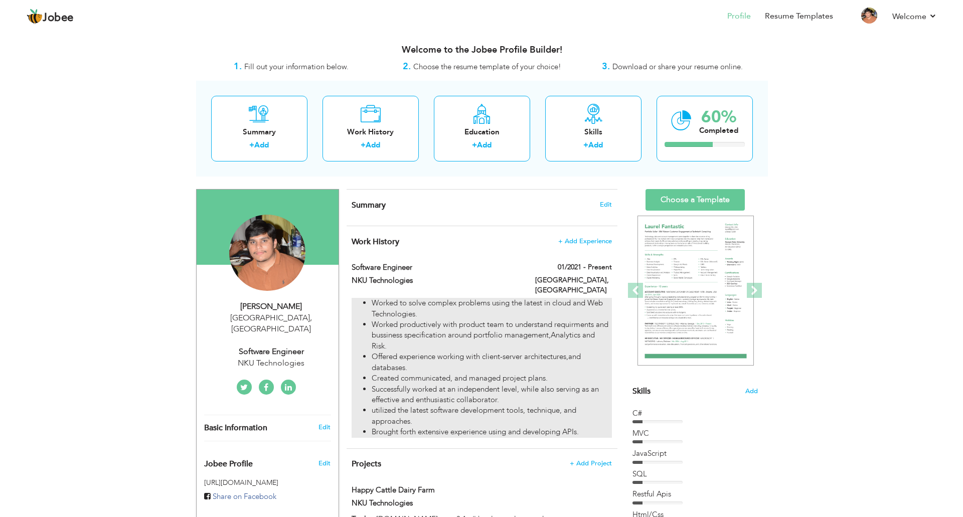
scroll to position [234, 0]
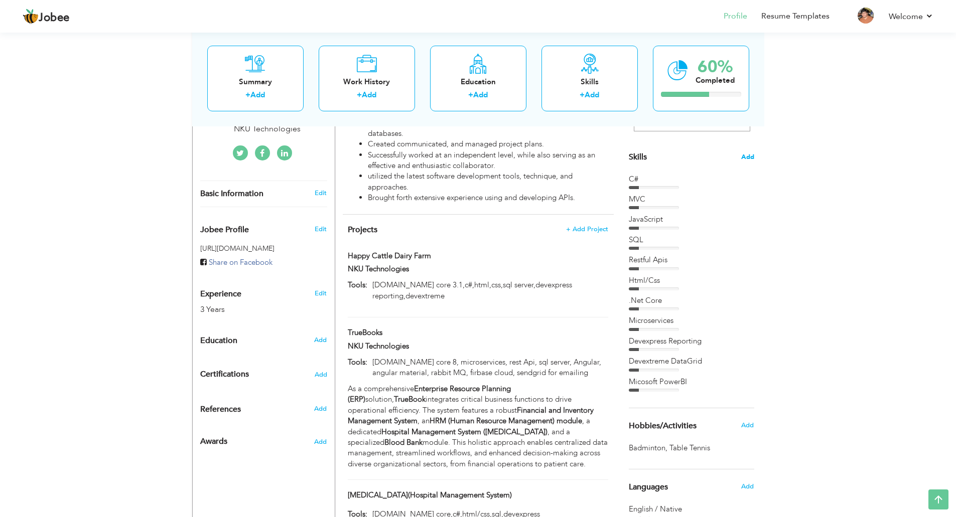
click at [747, 154] on span "Add" at bounding box center [747, 158] width 13 height 10
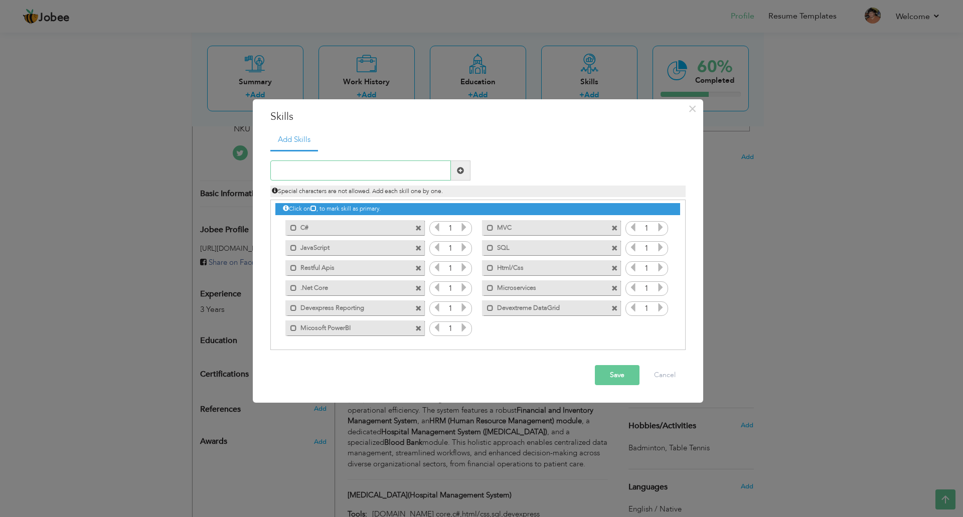
scroll to position [3, 0]
click at [458, 167] on span at bounding box center [460, 170] width 7 height 7
click at [417, 167] on input "text" at bounding box center [360, 171] width 181 height 20
type input "Angular"
click at [465, 164] on span at bounding box center [461, 171] width 20 height 20
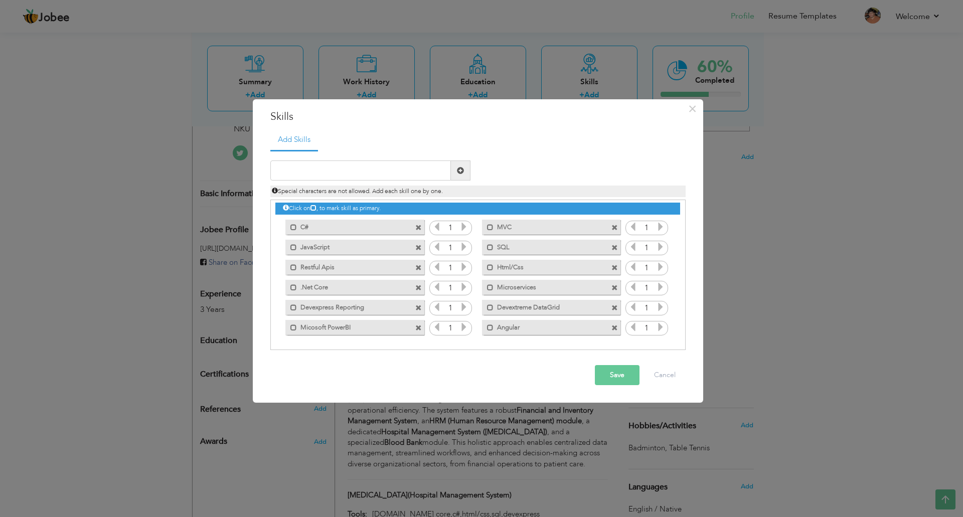
drag, startPoint x: 553, startPoint y: 328, endPoint x: 550, endPoint y: 282, distance: 45.7
click at [550, 283] on div "Click on , to mark skill as primary. Mark as primary skill. C# 1 Mark as primar…" at bounding box center [477, 267] width 404 height 139
click at [623, 374] on button "Save" at bounding box center [617, 375] width 45 height 20
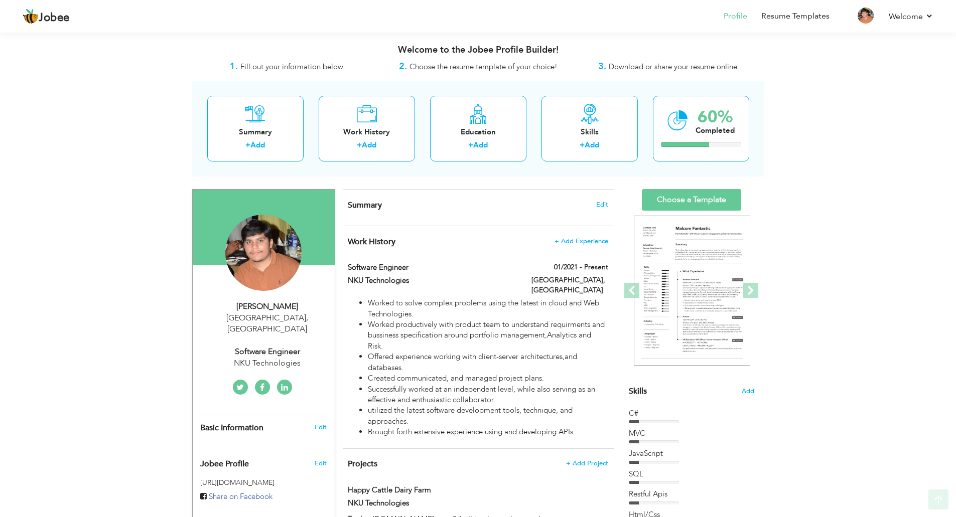
scroll to position [234, 0]
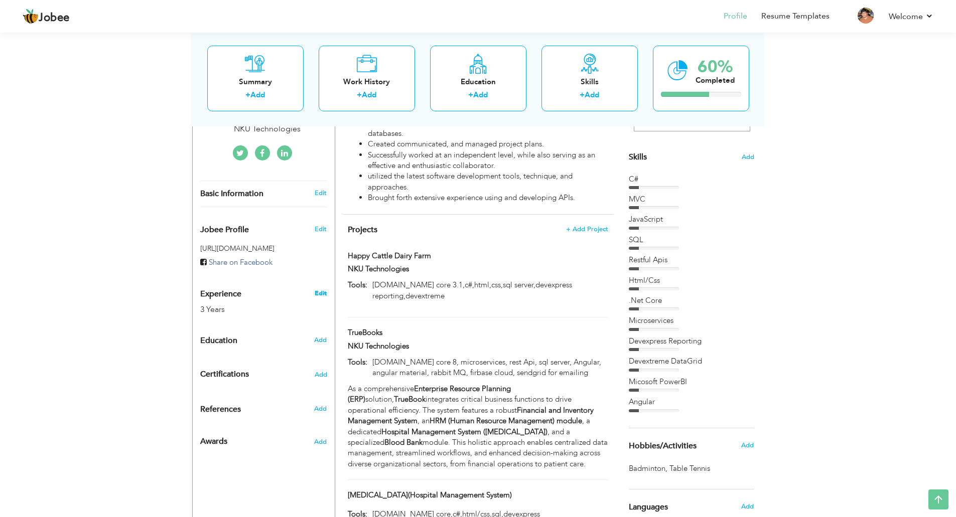
click at [320, 289] on link "Edit" at bounding box center [321, 293] width 12 height 9
type input "Kamran"
type input "[PERSON_NAME]"
type input "03084040998"
select select "number:166"
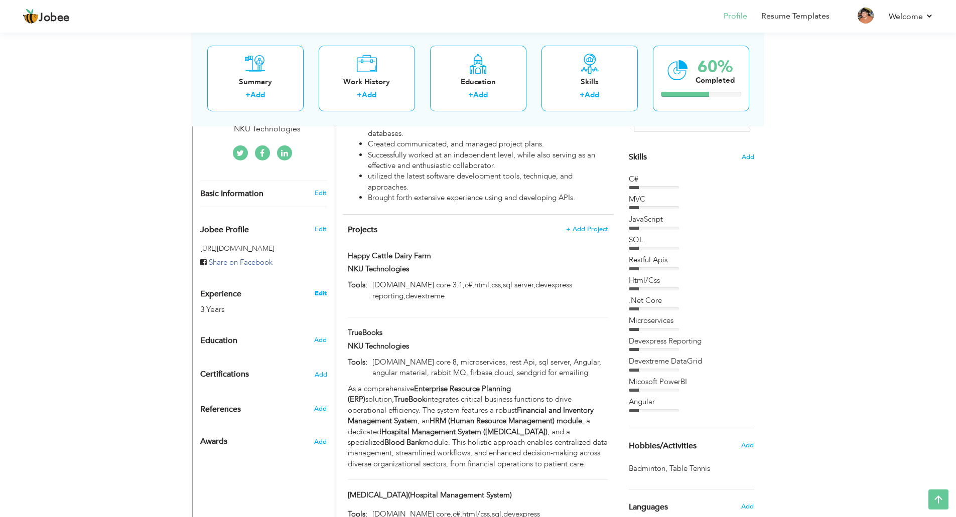
type input "[GEOGRAPHIC_DATA]"
select select "number:5"
type input "NKU Technologies"
type input "Software Engineer"
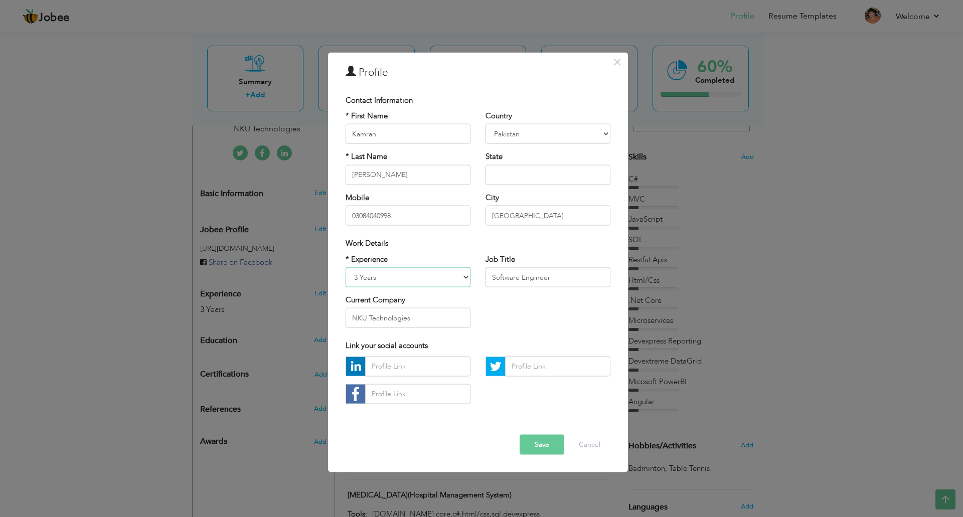
click at [361, 281] on select "Entry Level Less than 1 Year 1 Year 2 Years 3 Years 4 Years 5 Years 6 Years 7 Y…" at bounding box center [408, 277] width 125 height 20
select select "number:6"
click at [346, 267] on select "Entry Level Less than 1 Year 1 Year 2 Years 3 Years 4 Years 5 Years 6 Years 7 Y…" at bounding box center [408, 277] width 125 height 20
click at [445, 268] on select "Entry Level Less than 1 Year 1 Year 2 Years 3 Years 4 Years 5 Years 6 Years 7 Y…" at bounding box center [408, 277] width 125 height 20
click at [543, 451] on button "Save" at bounding box center [542, 445] width 45 height 20
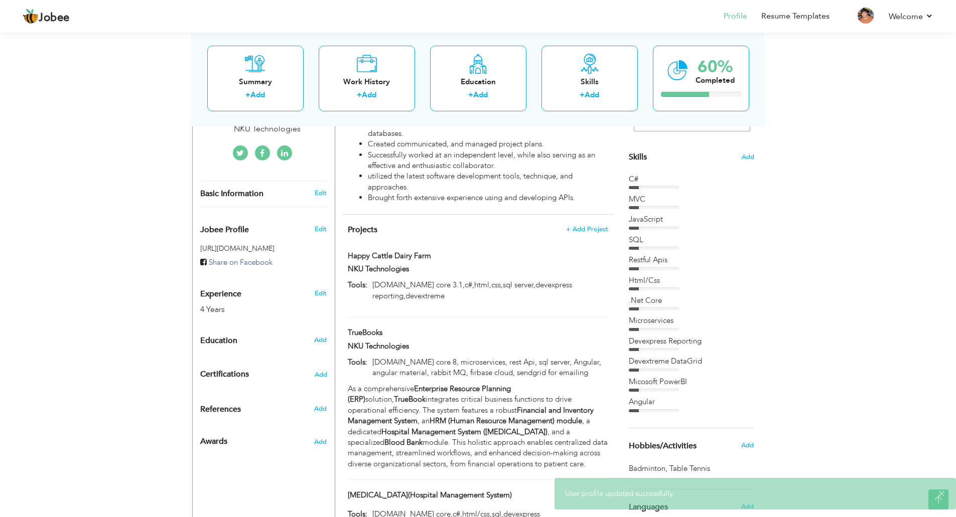
click at [300, 221] on div "Jobee Profile" at bounding box center [252, 227] width 118 height 25
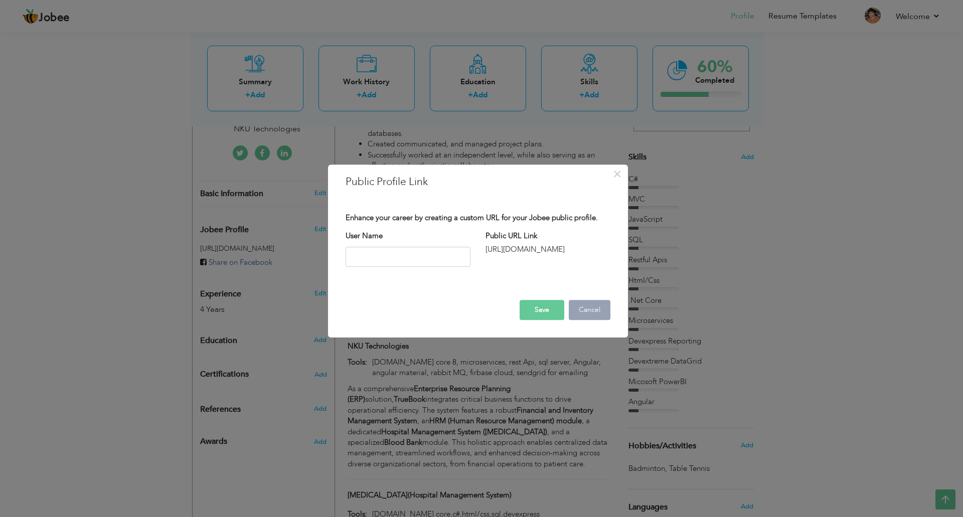
click at [585, 310] on button "Cancel" at bounding box center [590, 310] width 42 height 20
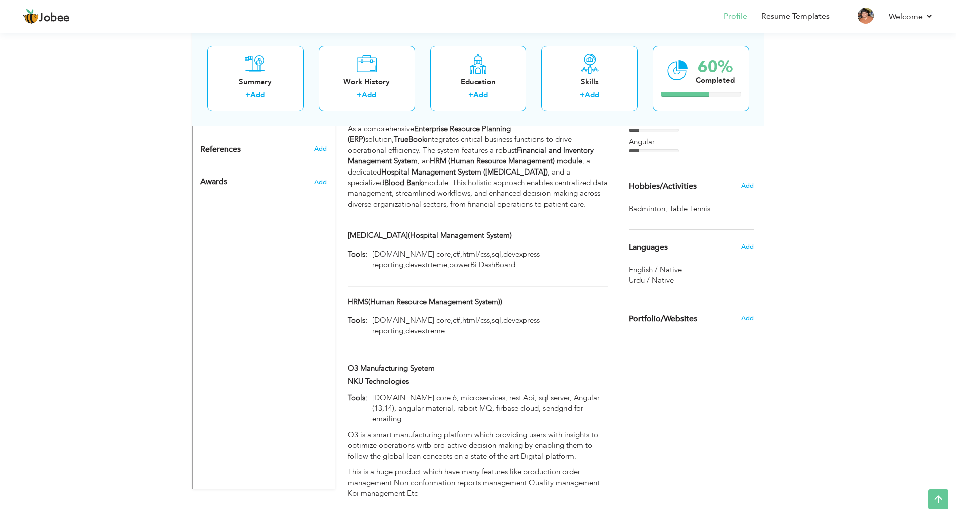
scroll to position [260, 0]
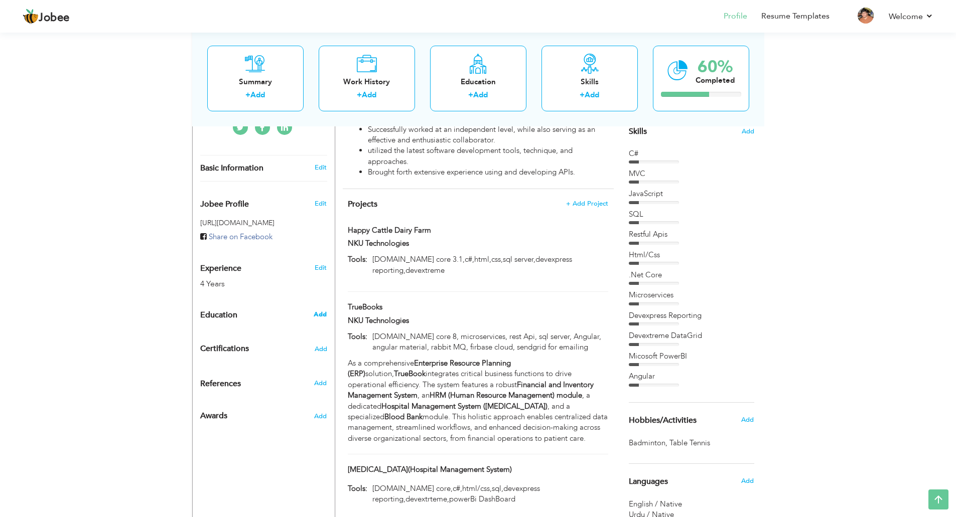
click at [315, 310] on span "Add" at bounding box center [320, 314] width 13 height 9
radio input "true"
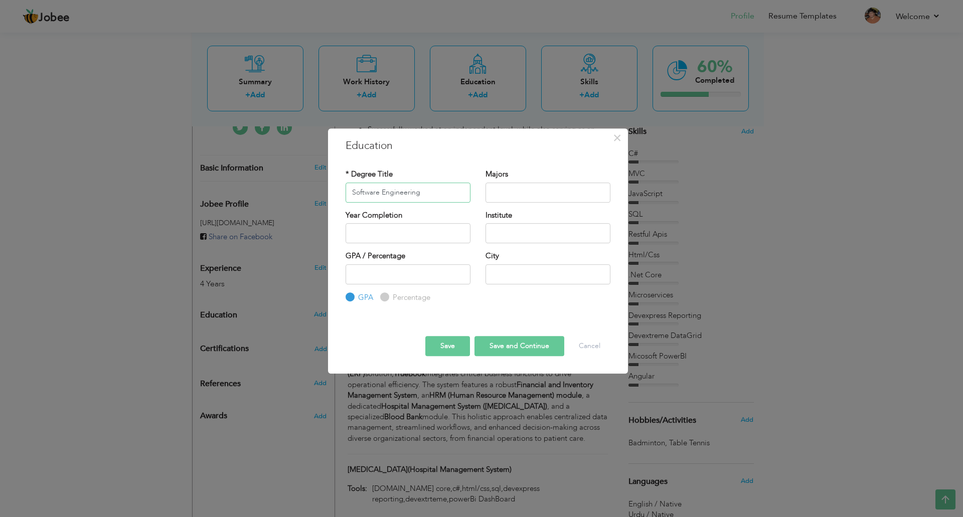
type input "Software Engineering"
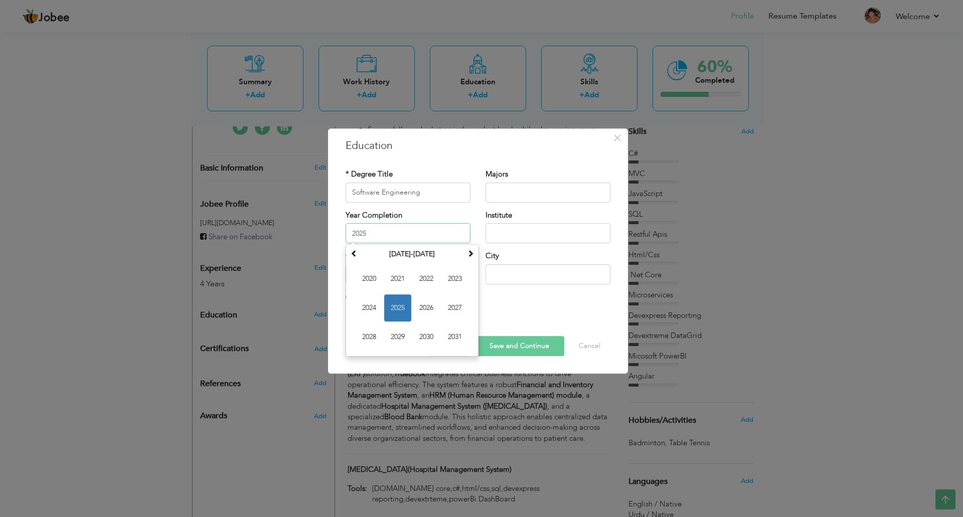
click at [394, 239] on input "2025" at bounding box center [408, 233] width 125 height 20
click at [353, 250] on span at bounding box center [354, 253] width 7 height 7
click at [405, 340] on span "2019" at bounding box center [397, 337] width 27 height 27
type input "2019"
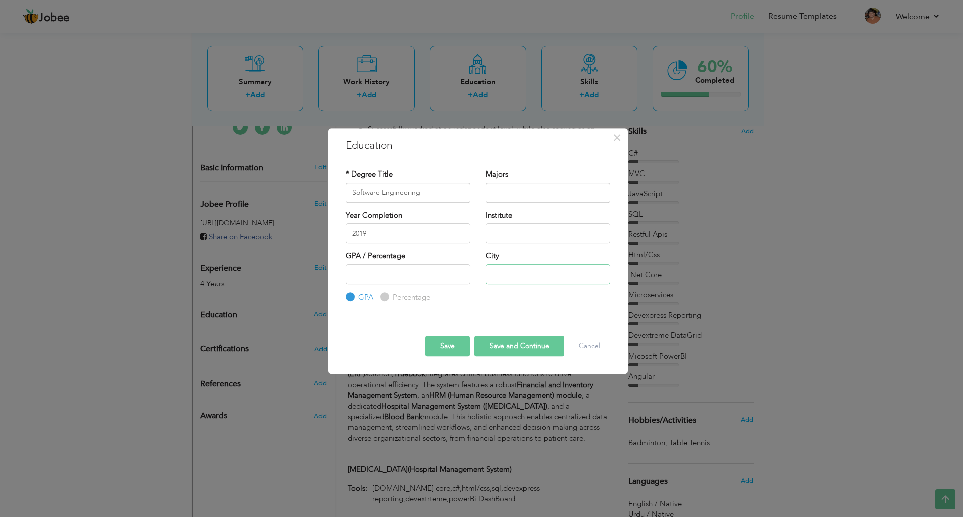
click at [521, 272] on input "text" at bounding box center [548, 274] width 125 height 20
click at [531, 235] on input "text" at bounding box center [548, 233] width 125 height 20
type input "Univeristy of the [GEOGRAPHIC_DATA]"
click at [532, 348] on button "Save and Continue" at bounding box center [520, 346] width 90 height 20
click at [584, 344] on button "Cancel" at bounding box center [590, 346] width 42 height 20
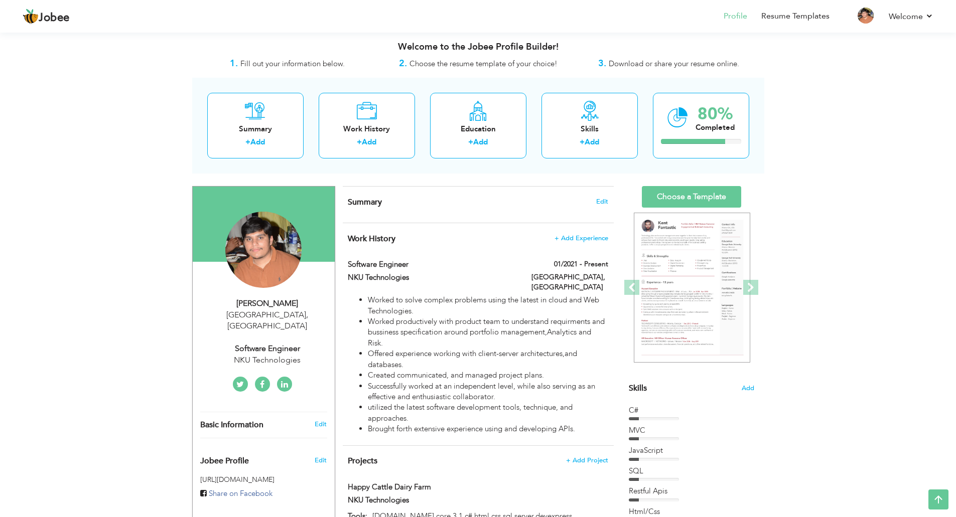
scroll to position [0, 0]
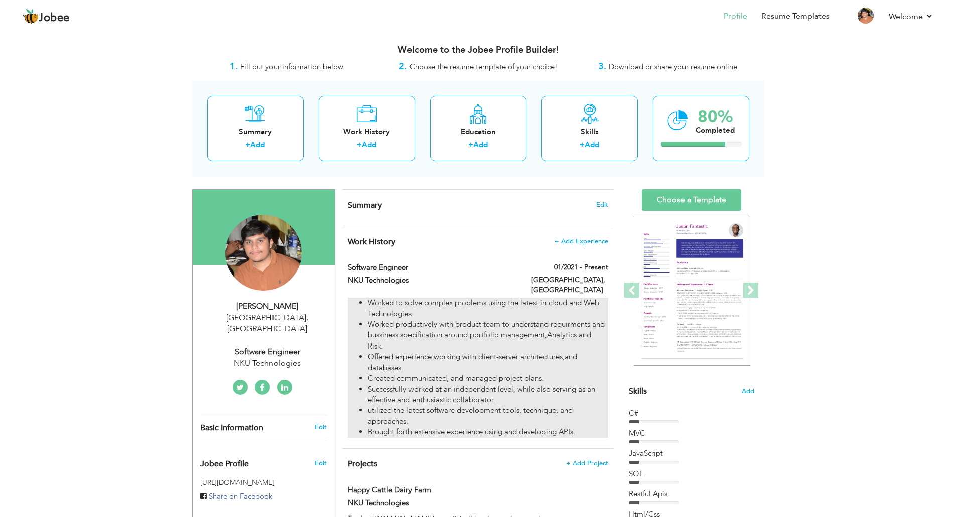
click at [576, 298] on li "Worked to solve complex problems using the latest in cloud and Web Technologies." at bounding box center [488, 309] width 240 height 22
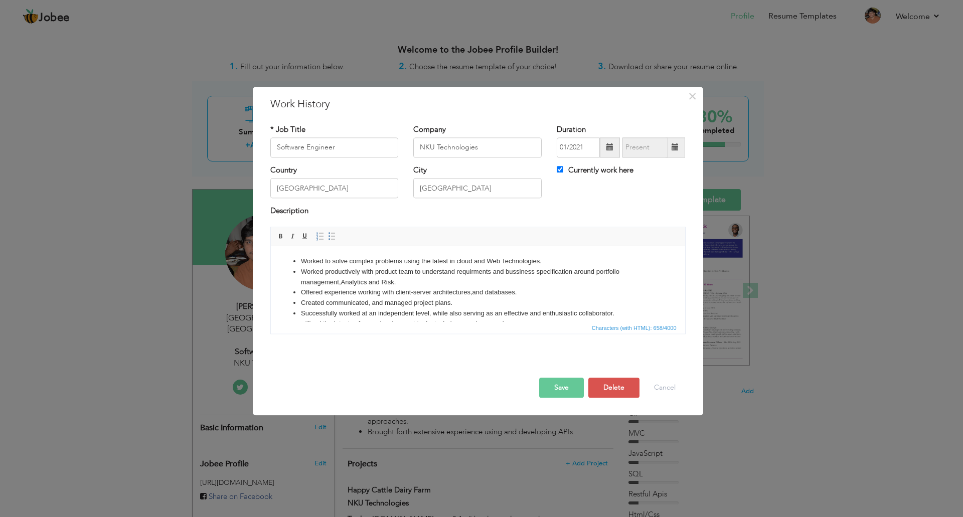
click at [852, 314] on div "× Work History * Job Title Software Engineer Company NKU Technologies" at bounding box center [481, 258] width 963 height 517
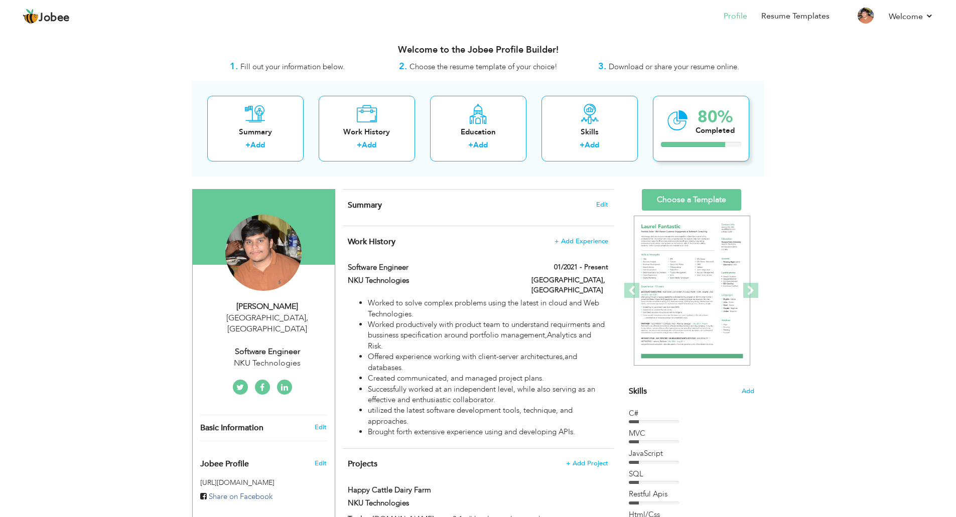
click at [687, 132] on icon at bounding box center [677, 121] width 21 height 34
click at [455, 69] on span "Choose the resume template of your choice!" at bounding box center [483, 67] width 148 height 10
click at [667, 71] on span "Download or share your resume online." at bounding box center [674, 67] width 130 height 10
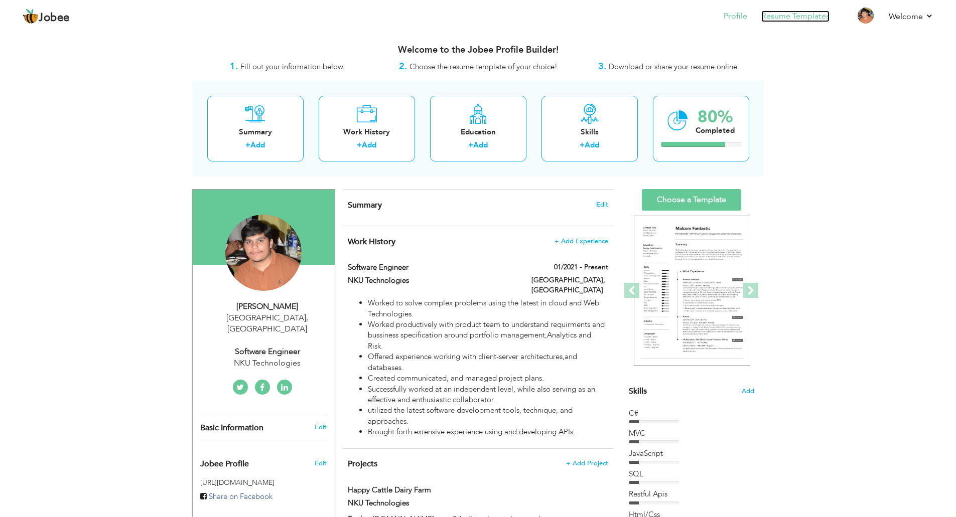
click at [802, 14] on link "Resume Templates" at bounding box center [795, 17] width 68 height 12
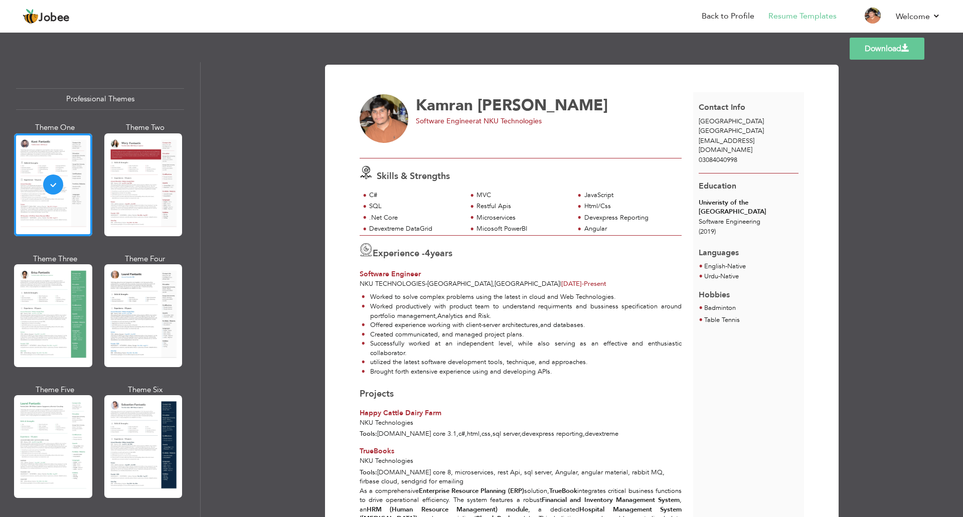
click at [144, 297] on div at bounding box center [143, 315] width 78 height 103
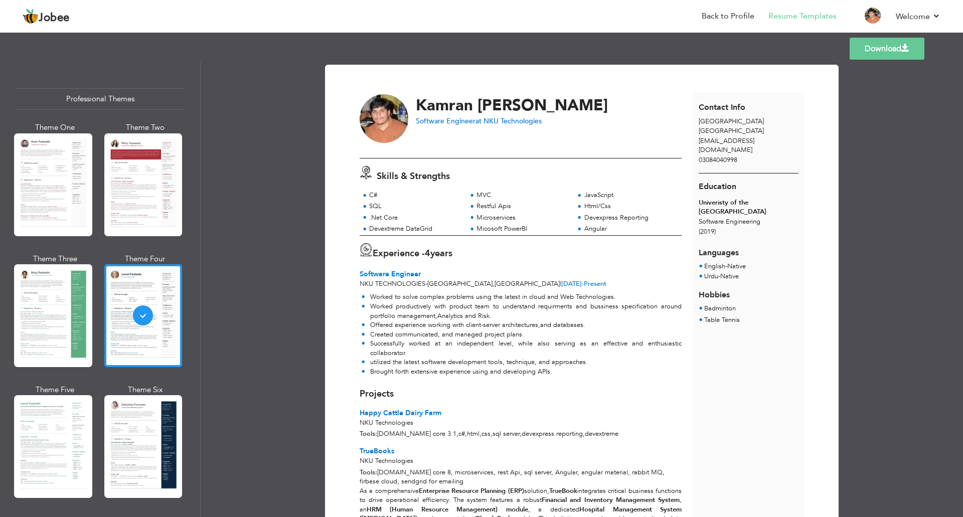
click at [146, 431] on div at bounding box center [143, 446] width 78 height 103
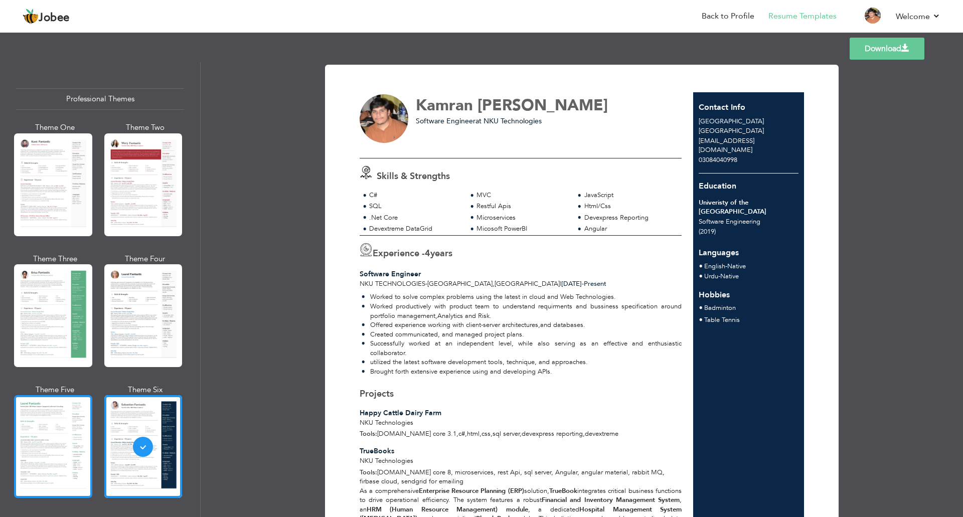
click at [69, 426] on div at bounding box center [53, 446] width 78 height 103
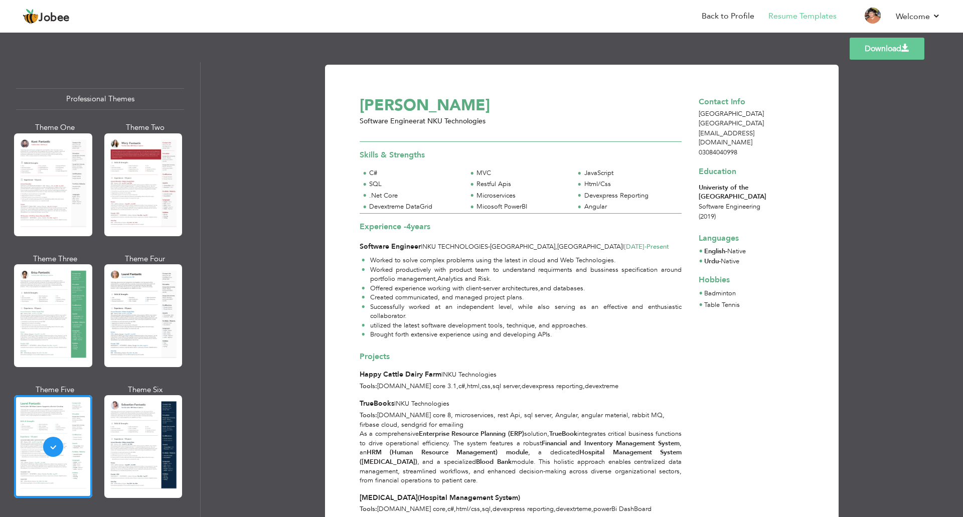
scroll to position [234, 0]
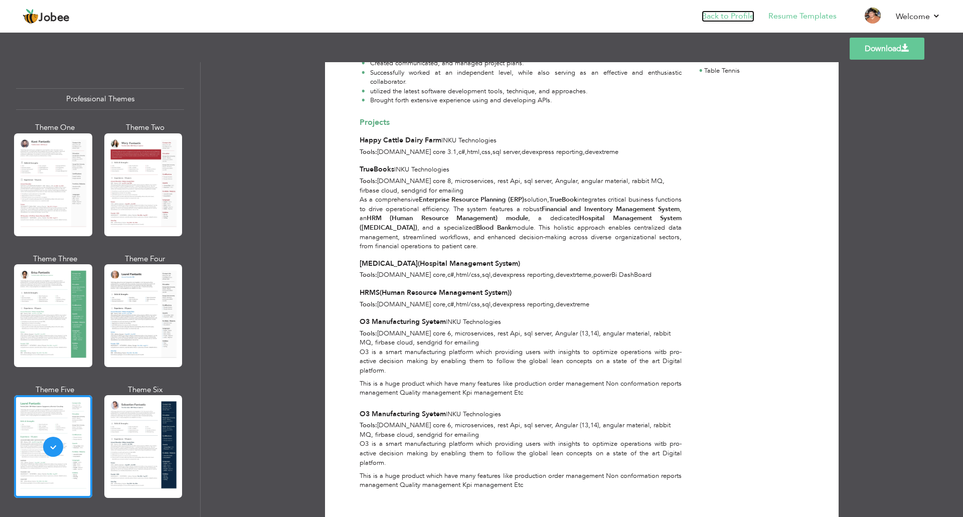
click at [729, 22] on link "Back to Profile" at bounding box center [728, 17] width 53 height 12
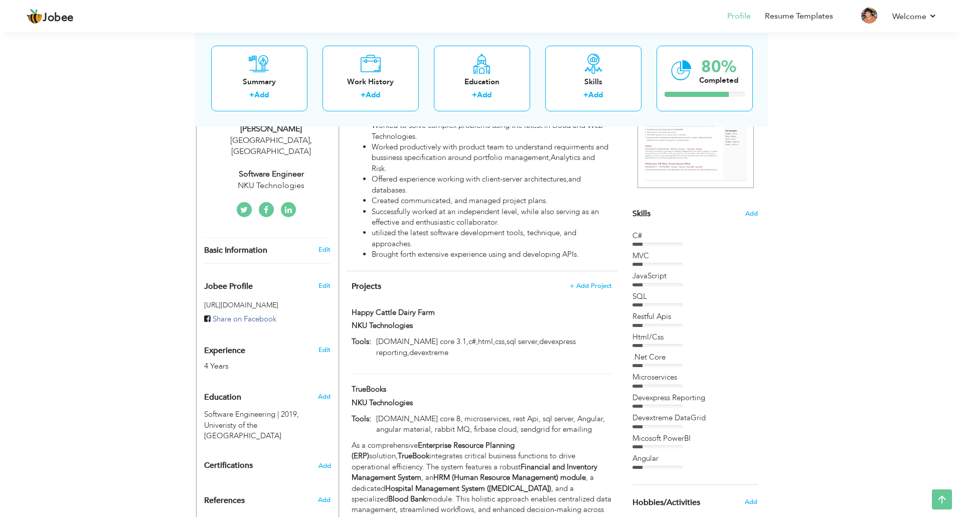
scroll to position [411, 0]
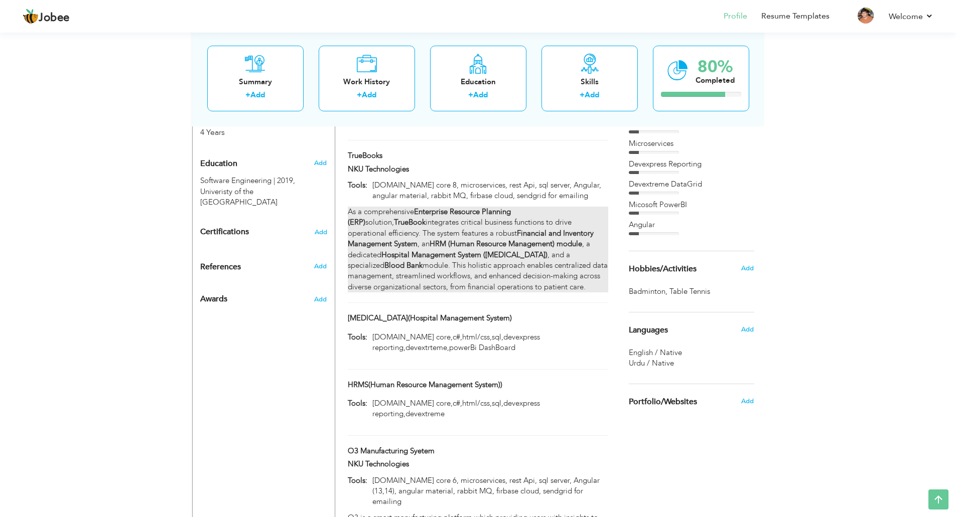
click at [534, 252] on div "As a comprehensive Enterprise Resource Planning (ERP) solution, TrueBook integr…" at bounding box center [478, 250] width 260 height 86
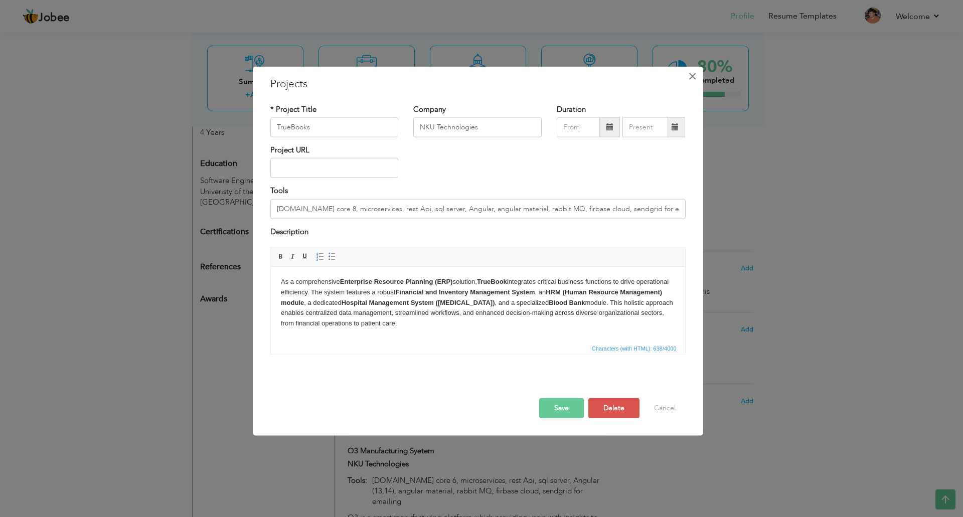
click at [685, 79] on button "×" at bounding box center [693, 76] width 16 height 16
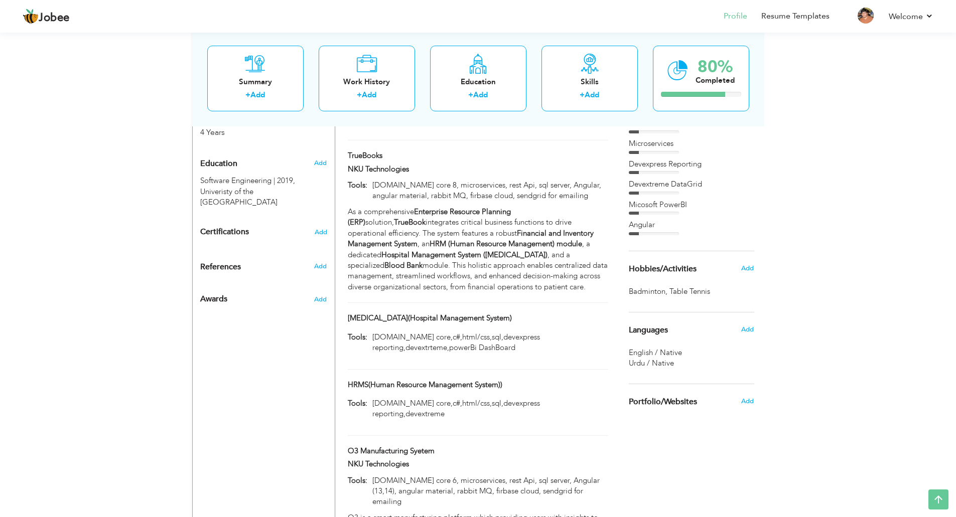
click at [410, 327] on div at bounding box center [432, 328] width 184 height 3
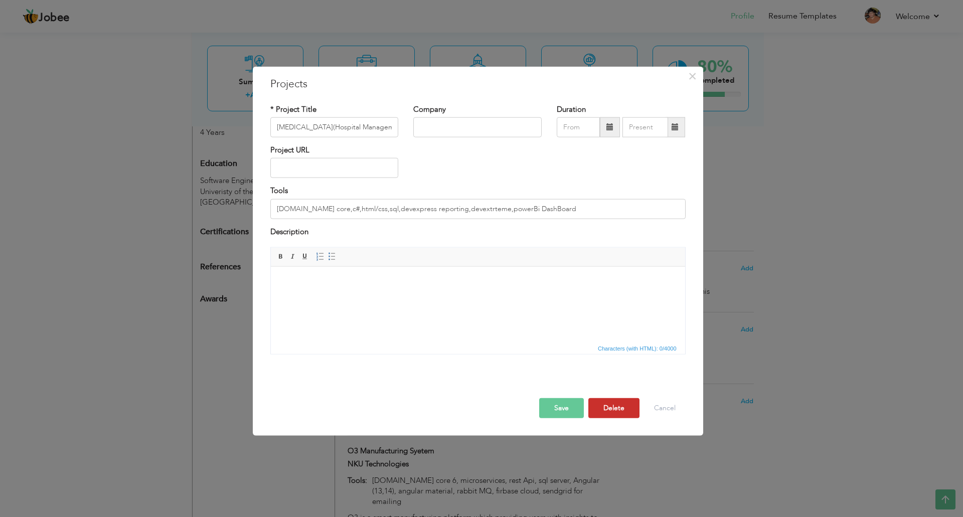
click at [613, 411] on button "Delete" at bounding box center [614, 408] width 51 height 20
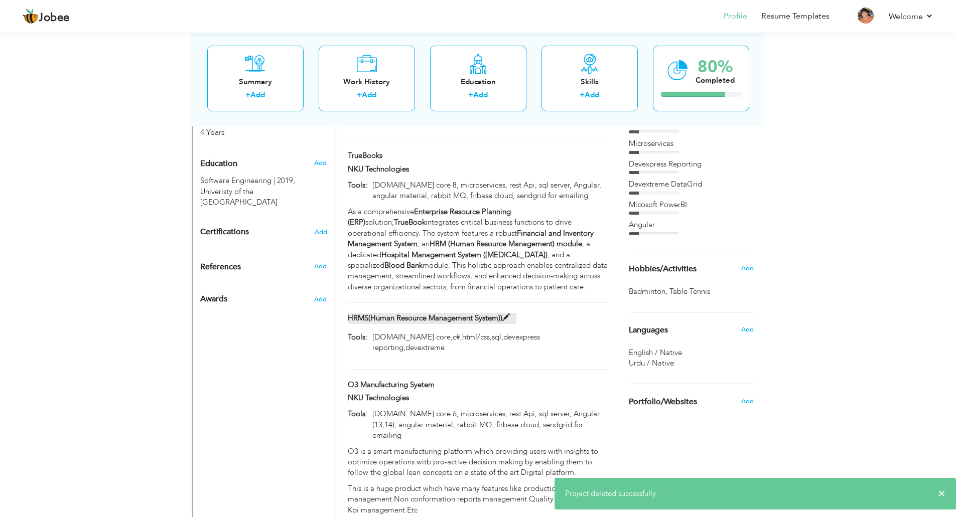
click at [447, 313] on label "HRMS(Human Resource Management System))" at bounding box center [432, 318] width 169 height 11
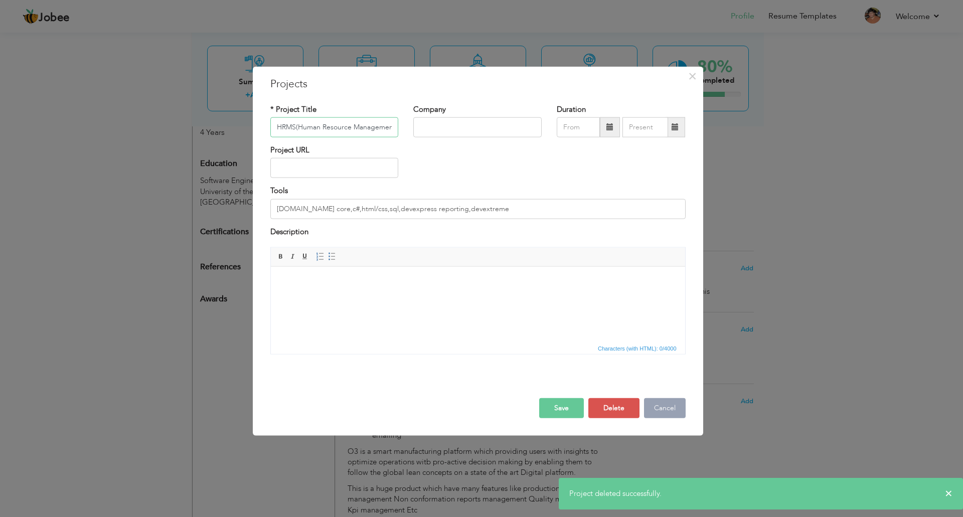
scroll to position [0, 30]
click at [616, 409] on button "Delete" at bounding box center [614, 408] width 51 height 20
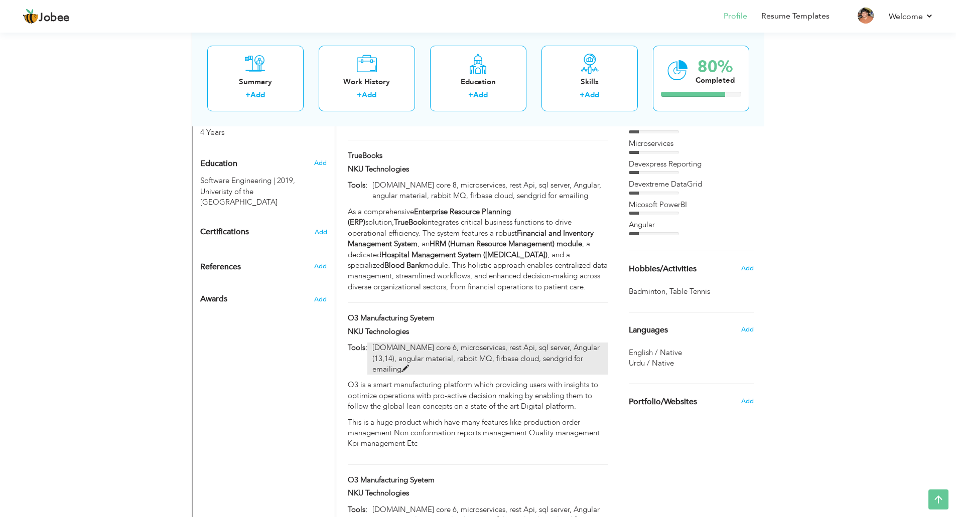
scroll to position [646, 0]
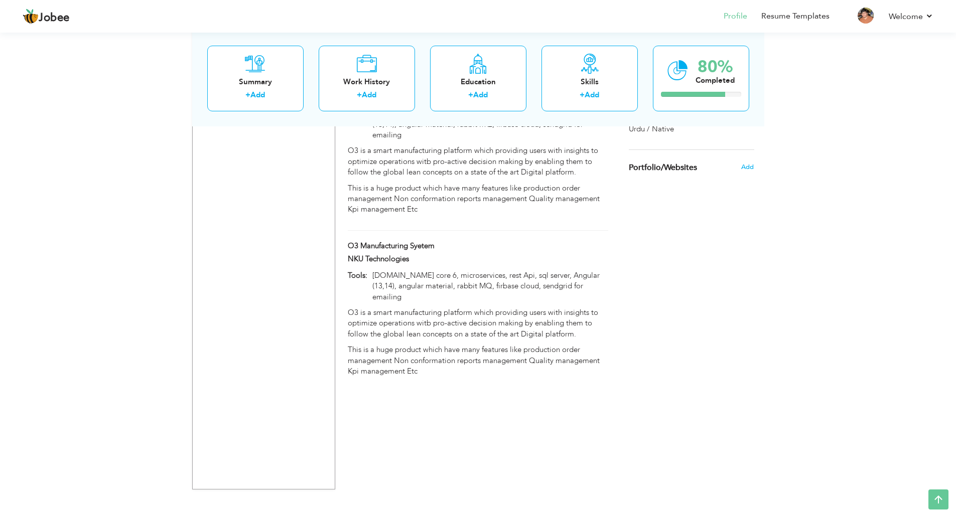
click at [533, 241] on div "O3 Manufacturing Syetem" at bounding box center [477, 247] width 275 height 13
type input "O3 Manufacturing Syetem"
type input "NKU Technologies"
type input "[DOMAIN_NAME] core 6, microservices, rest Api, sql server, Angular (13,14), ang…"
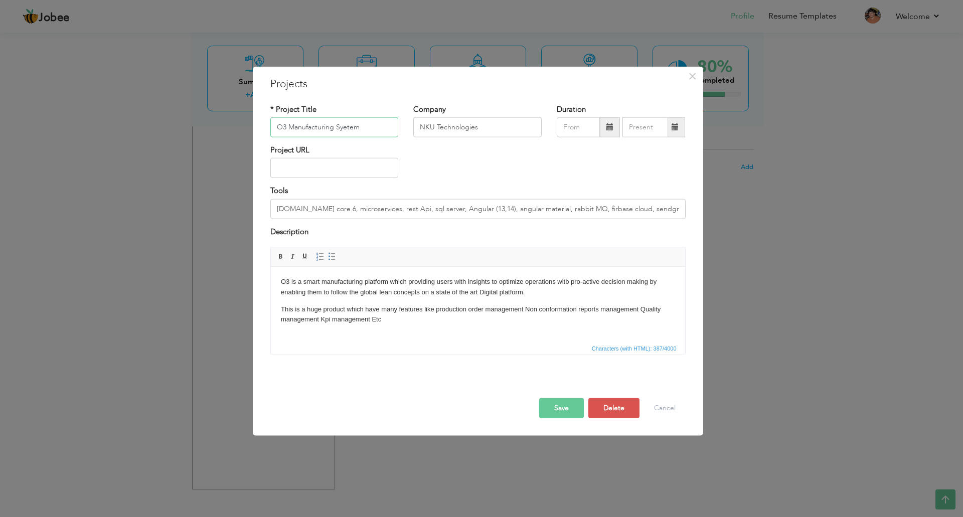
click at [345, 131] on input "O3 Manufacturing Syetem" at bounding box center [334, 127] width 128 height 20
click at [322, 209] on input "[DOMAIN_NAME] core 6, microservices, rest Api, sql server, Angular (13,14), ang…" at bounding box center [477, 209] width 415 height 20
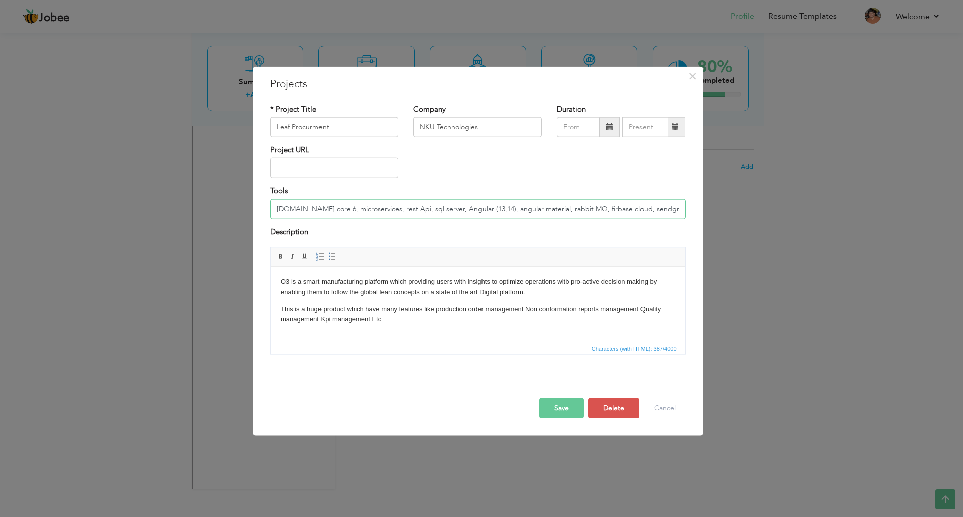
click at [322, 209] on input "[DOMAIN_NAME] core 6, microservices, rest Api, sql server, Angular (13,14), ang…" at bounding box center [477, 209] width 415 height 20
click at [564, 414] on button "Save" at bounding box center [561, 408] width 45 height 20
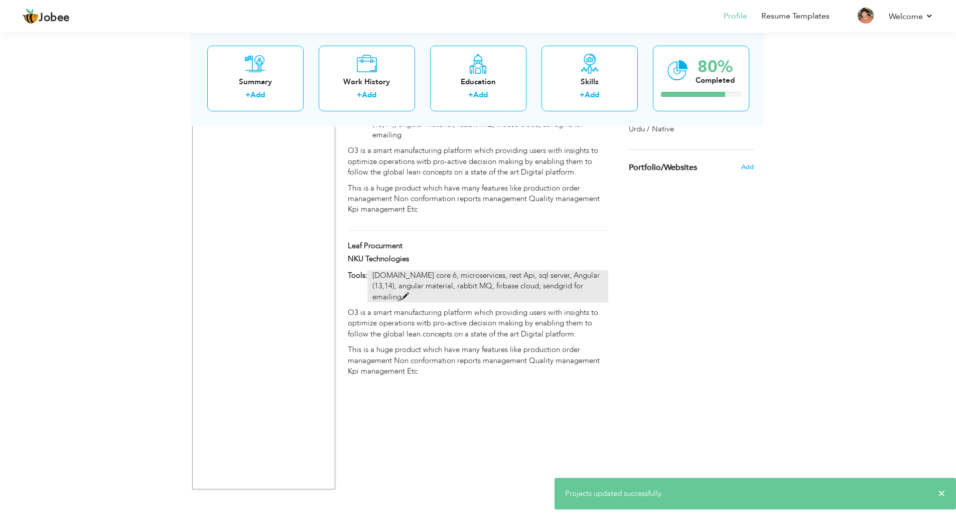
scroll to position [411, 0]
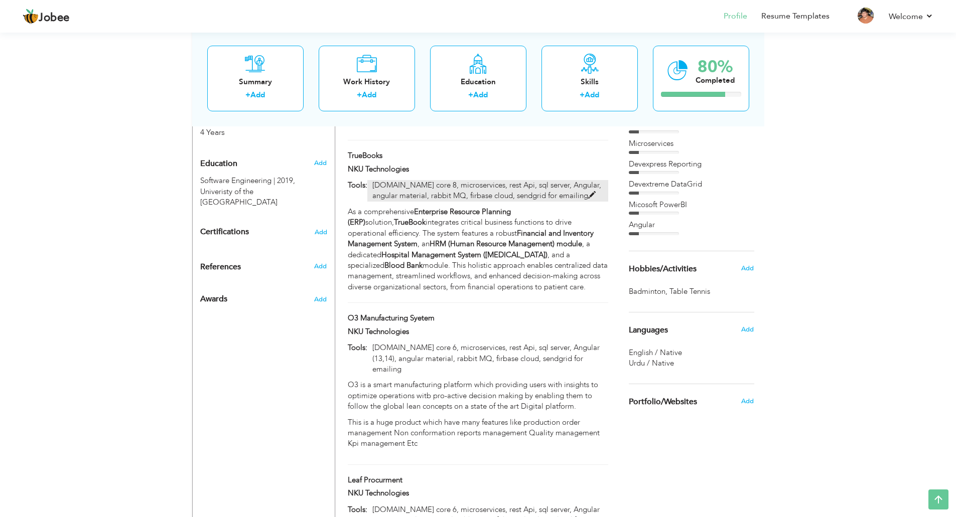
click at [448, 180] on p "[DOMAIN_NAME] core 8, microservices, rest Api, sql server, Angular, angular mat…" at bounding box center [487, 191] width 240 height 22
type input "TrueBooks"
type input "[DOMAIN_NAME] core 8, microservices, rest Api, sql server, Angular, angular mat…"
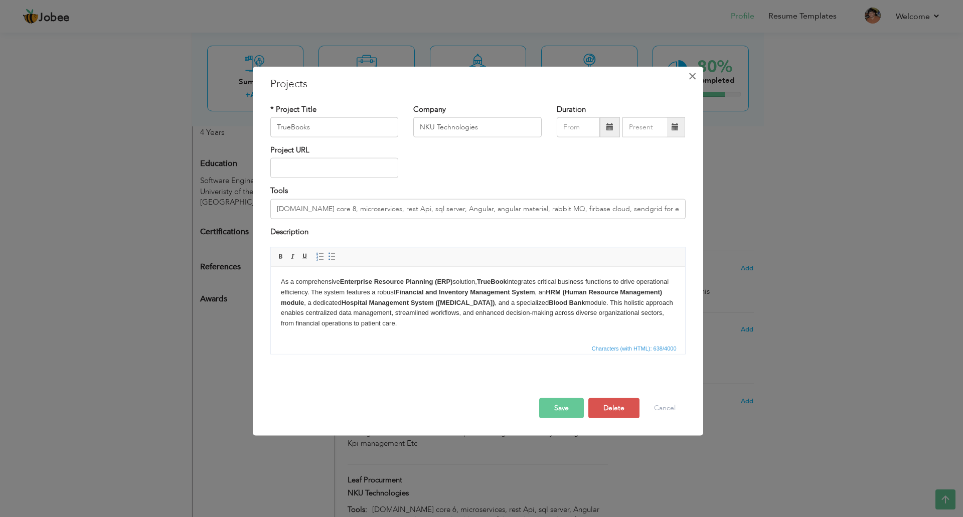
click at [692, 77] on span "×" at bounding box center [692, 76] width 9 height 18
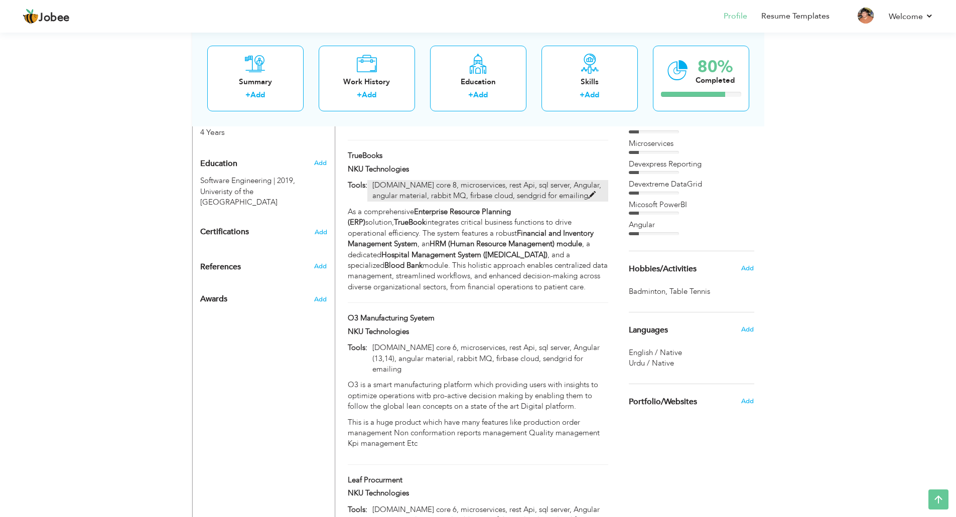
scroll to position [178, 0]
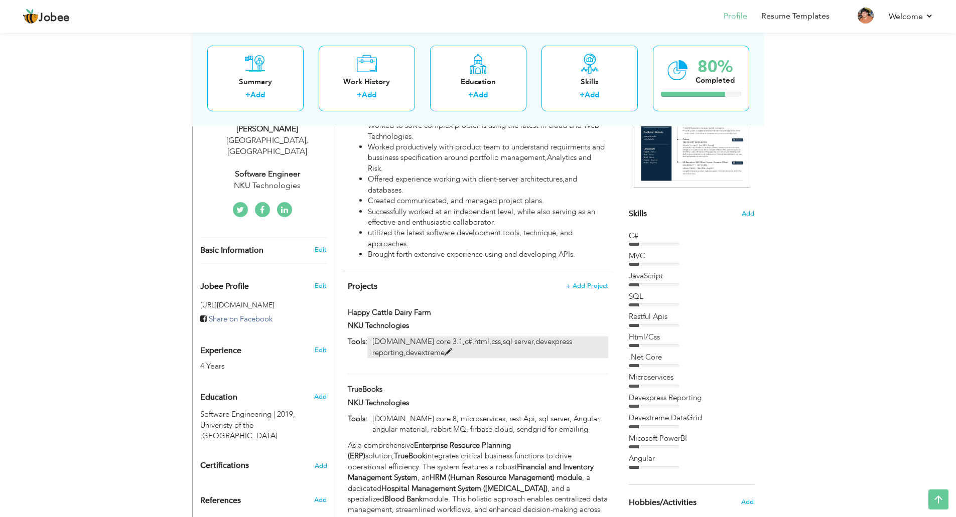
click at [438, 337] on p "[DOMAIN_NAME] core 3.1,c#,html,css,sql server,devexpress reporting,devextreme" at bounding box center [487, 348] width 240 height 22
type input "Happy Cattle Dairy Farm"
type input "[DOMAIN_NAME] core 3.1,c#,html,css,sql server,devexpress reporting,devextreme"
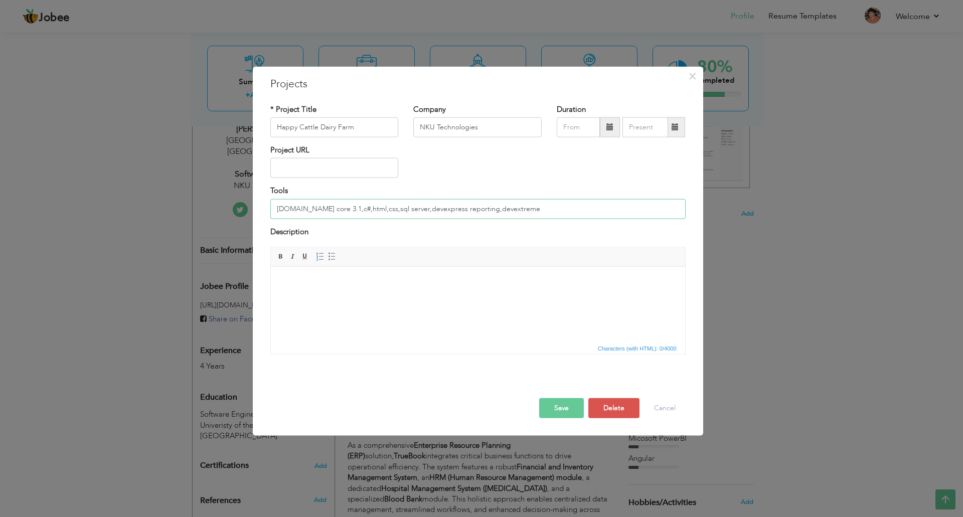
click at [464, 215] on input "[DOMAIN_NAME] core 3.1,c#,html,css,sql server,devexpress reporting,devextreme" at bounding box center [477, 209] width 415 height 20
click at [695, 88] on div "× Projects * Project Title Happy Cattle Dairy Farm Company NKU Technologies Dur…" at bounding box center [478, 251] width 451 height 370
click at [694, 78] on span "×" at bounding box center [692, 76] width 9 height 18
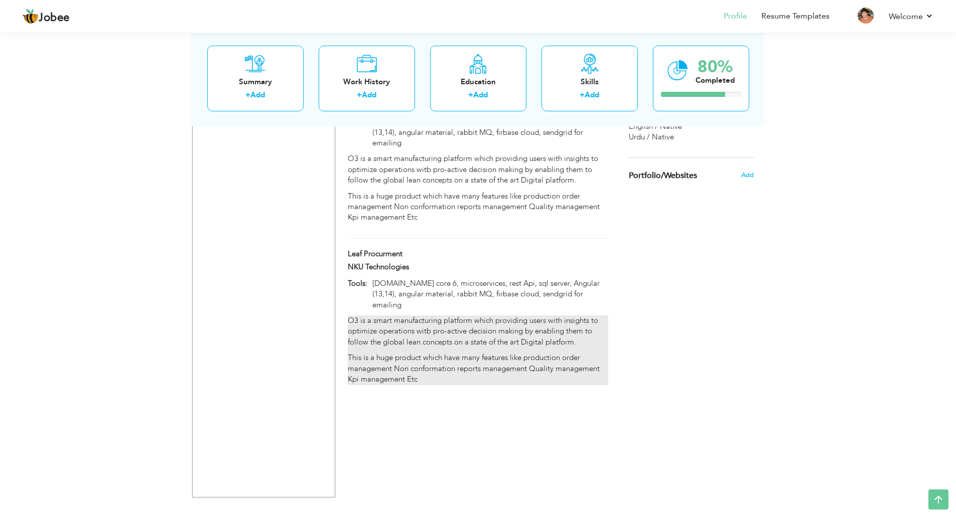
scroll to position [646, 0]
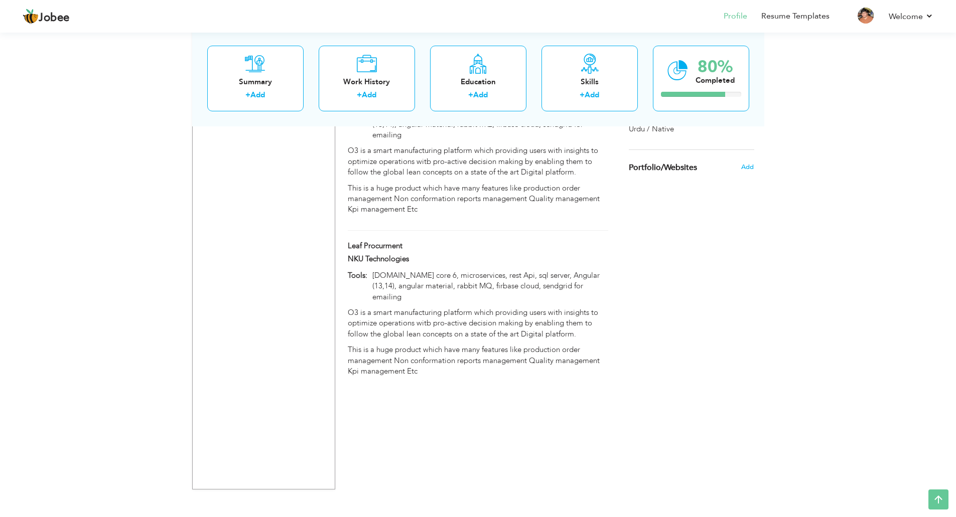
click at [461, 275] on div "Tools: Asp.net core 6, microservices, rest Api, sql server, Angular (13,14), an…" at bounding box center [477, 288] width 275 height 37
type input "Leaf Procurment"
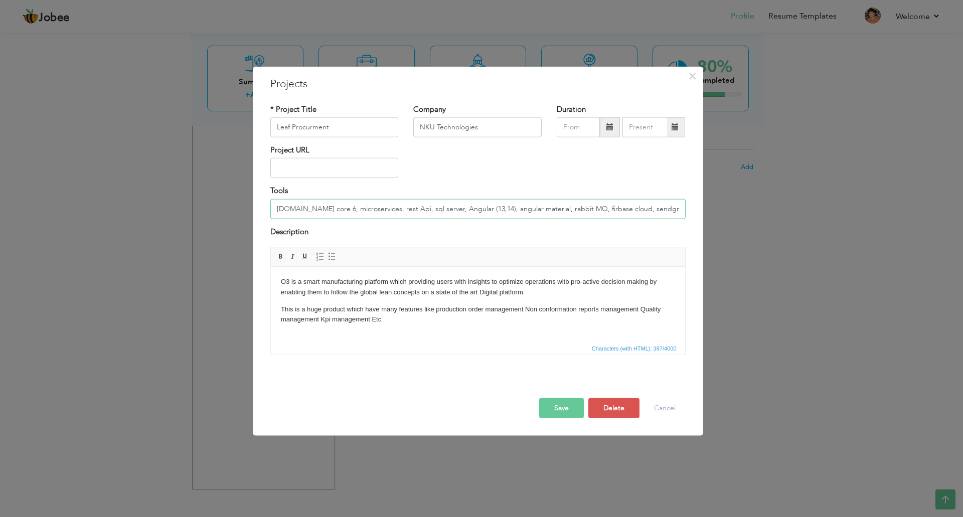
click at [419, 213] on input "[DOMAIN_NAME] core 6, microservices, rest Api, sql server, Angular (13,14), ang…" at bounding box center [477, 209] width 415 height 20
paste input "3.1,c#,html,css,sql server,devexpress reporting,devextreme"
click at [393, 209] on input "[DOMAIN_NAME] core 3.1,c#,html,css,sql server,devexpress reporting,devextreme" at bounding box center [477, 209] width 415 height 20
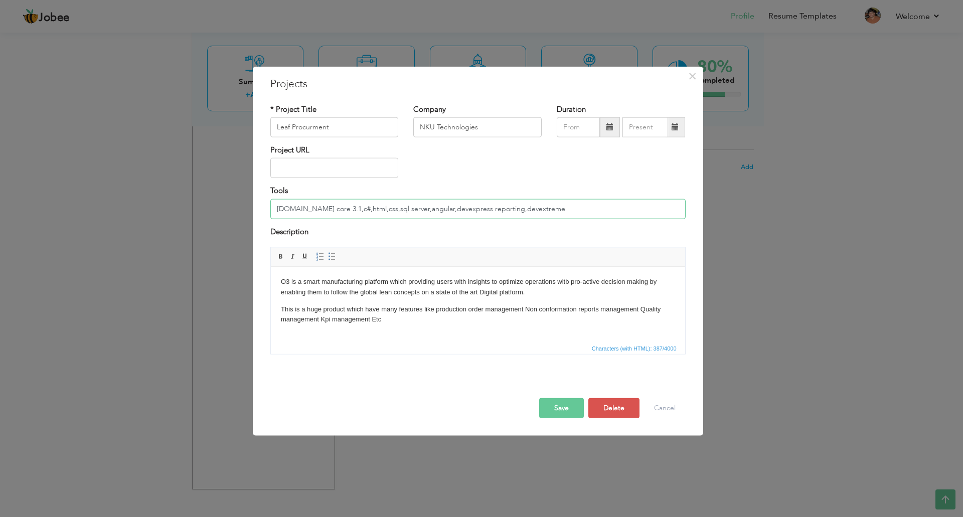
type input "[DOMAIN_NAME] core 3.1,c#,html,css,sql server,angular,devexpress reporting,deve…"
click at [364, 323] on p "This is a huge product which have many features like production order managemen…" at bounding box center [477, 314] width 394 height 21
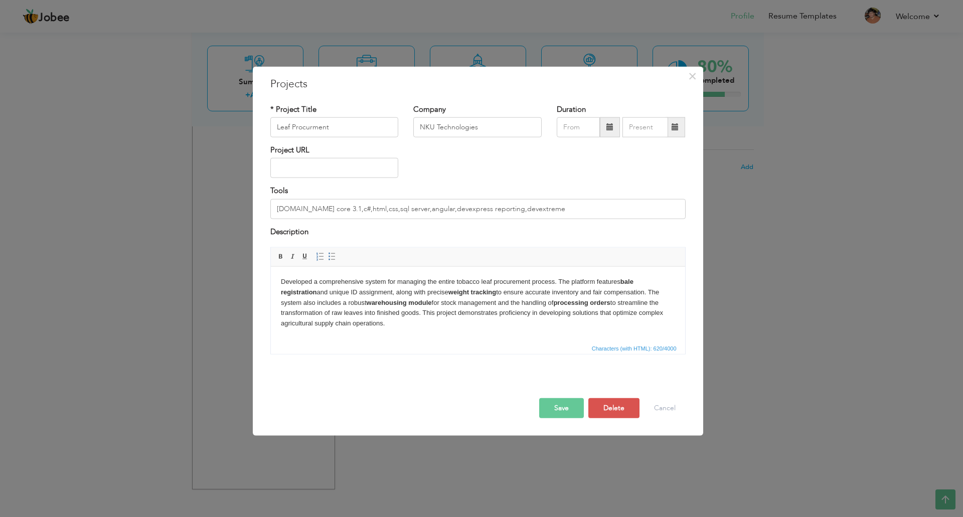
click at [567, 417] on button "Save" at bounding box center [561, 408] width 45 height 20
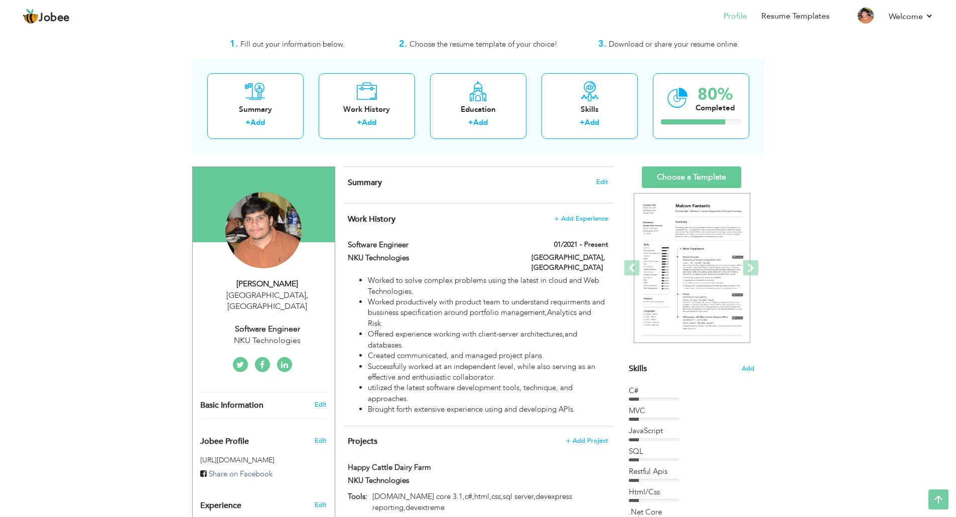
scroll to position [0, 0]
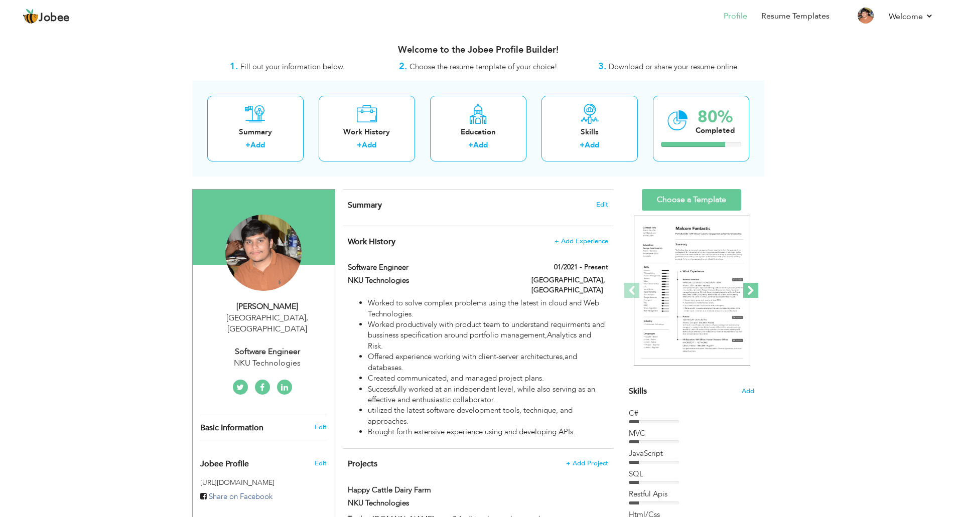
click at [755, 290] on span at bounding box center [750, 290] width 15 height 15
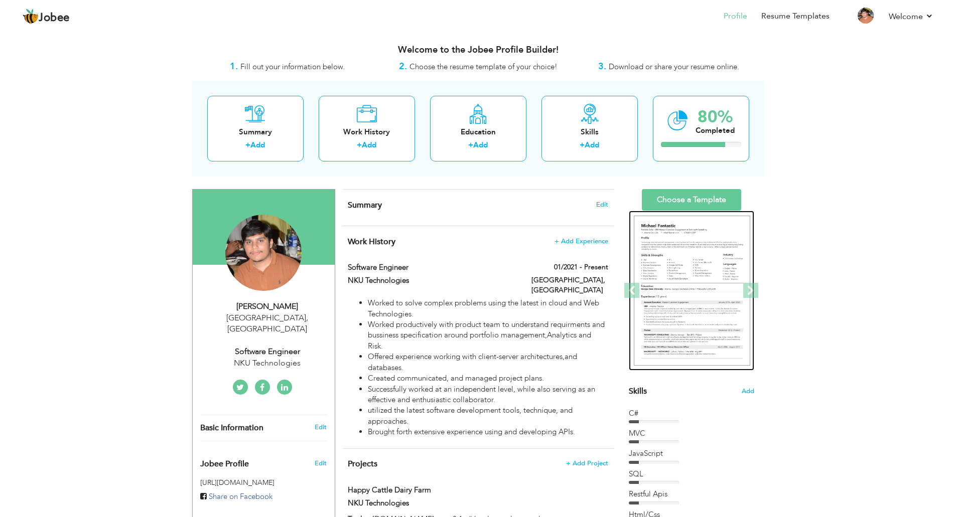
click at [697, 284] on img at bounding box center [692, 291] width 116 height 151
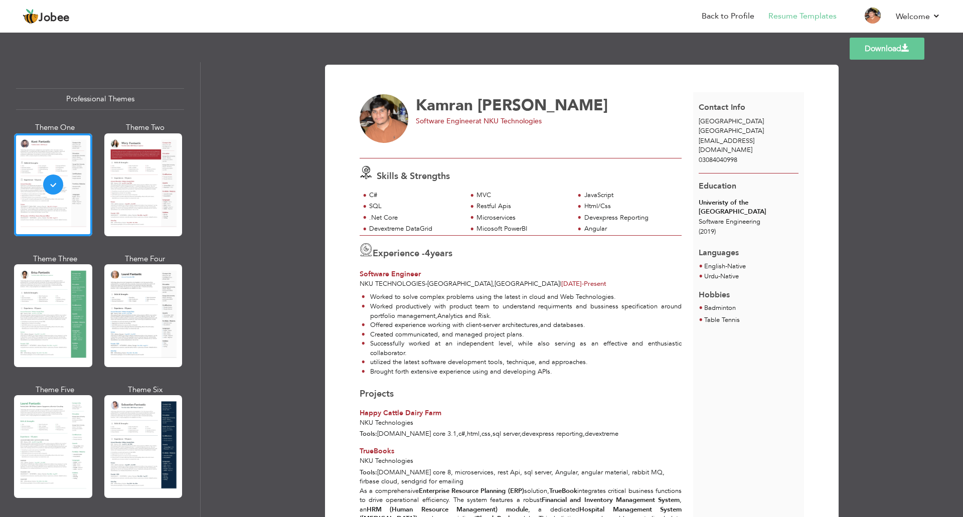
click at [877, 50] on link "Download" at bounding box center [887, 49] width 75 height 22
